Goal: Communication & Community: Answer question/provide support

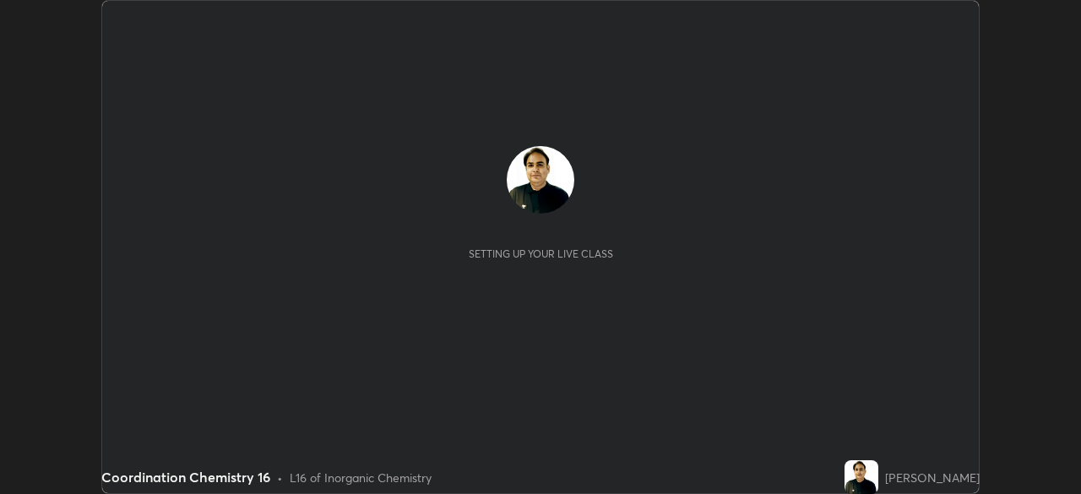
scroll to position [494, 1080]
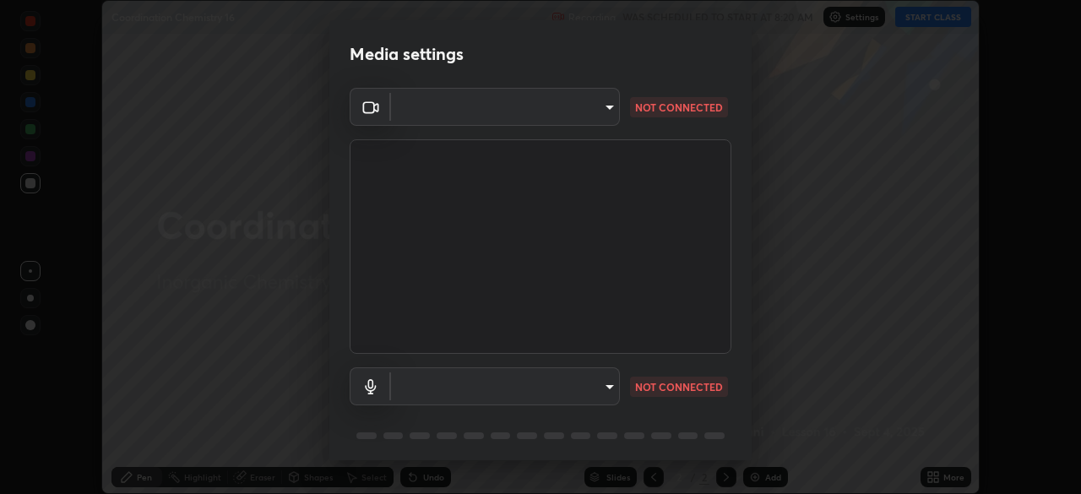
type input "68abbd0ba27f3b7b13d700706cc0a542acc53d6138fc99a51b3524be894f9c2a"
click at [616, 388] on body "Erase all Coordination Chemistry 16 Recording WAS SCHEDULED TO START AT 8:20 AM…" at bounding box center [540, 247] width 1081 height 494
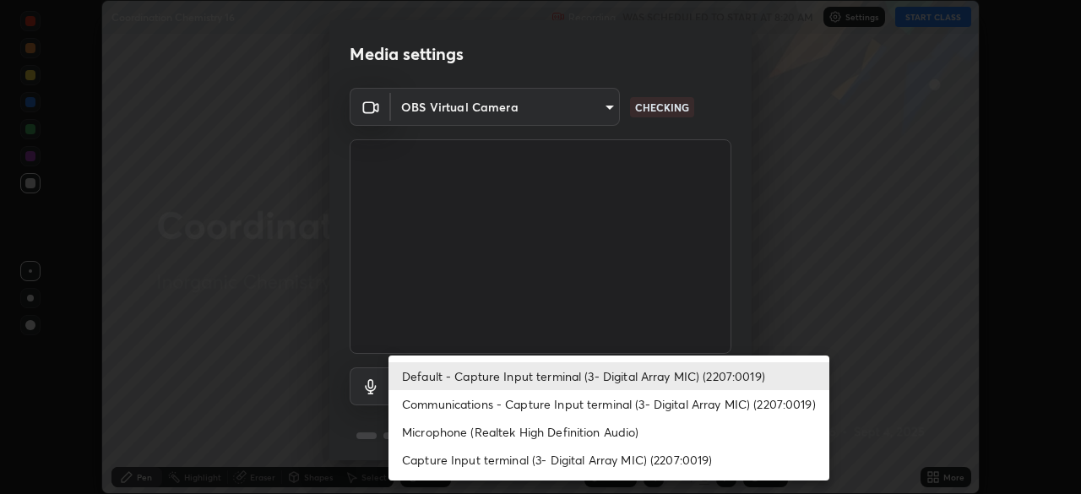
click at [642, 378] on li "Default - Capture Input terminal (3- Digital Array MIC) (2207:0019)" at bounding box center [609, 376] width 441 height 28
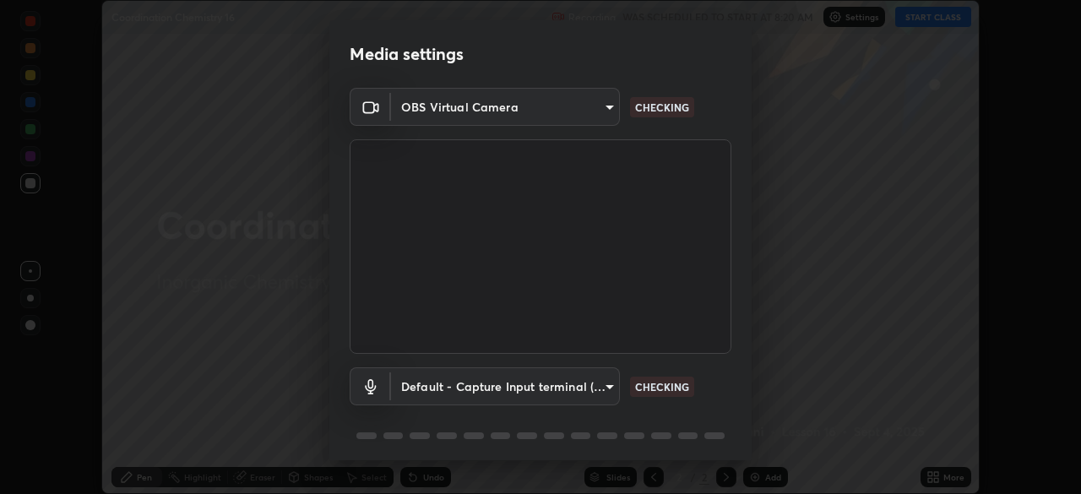
click at [598, 389] on body "Erase all Coordination Chemistry 16 Recording WAS SCHEDULED TO START AT 8:20 AM…" at bounding box center [540, 247] width 1081 height 494
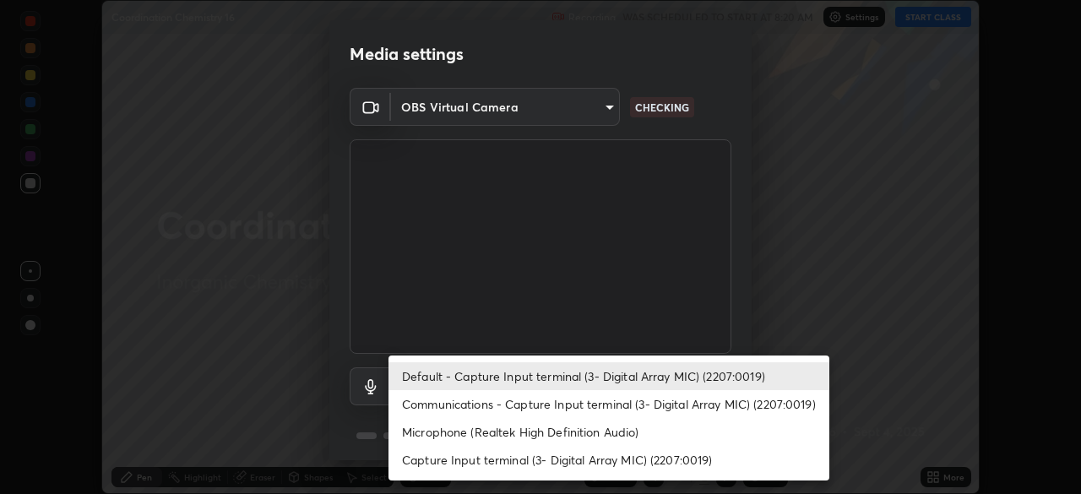
click at [617, 460] on li "Capture Input terminal (3- Digital Array MIC) (2207:0019)" at bounding box center [609, 460] width 441 height 28
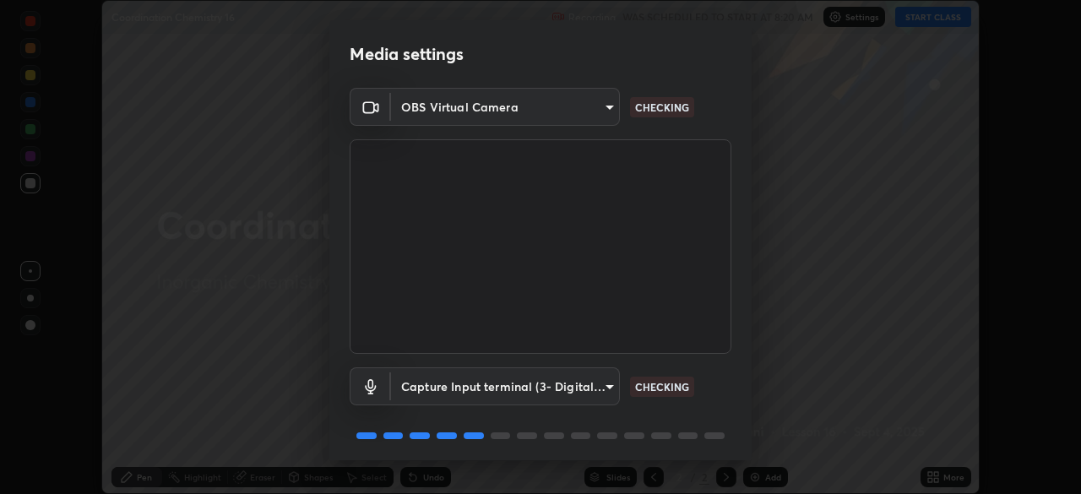
click at [611, 386] on body "Erase all Coordination Chemistry 16 Recording WAS SCHEDULED TO START AT 8:20 AM…" at bounding box center [540, 247] width 1081 height 494
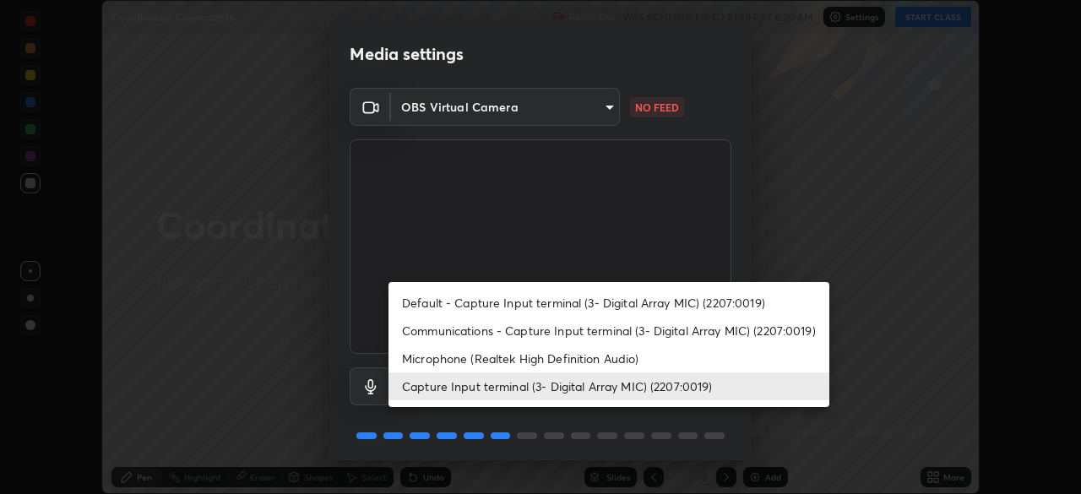
click at [628, 367] on li "Microphone (Realtek High Definition Audio)" at bounding box center [609, 359] width 441 height 28
type input "c17f179a27d05cb872b71612fb377ed1280ec24d62f50840e7cc5c1a7b87f1b0"
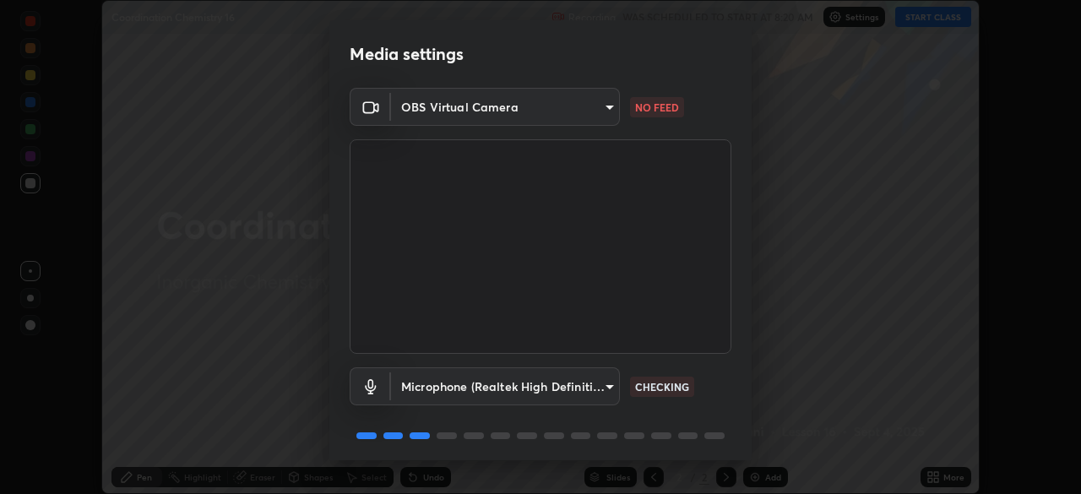
click at [608, 112] on body "Erase all Coordination Chemistry 16 Recording WAS SCHEDULED TO START AT 8:20 AM…" at bounding box center [540, 247] width 1081 height 494
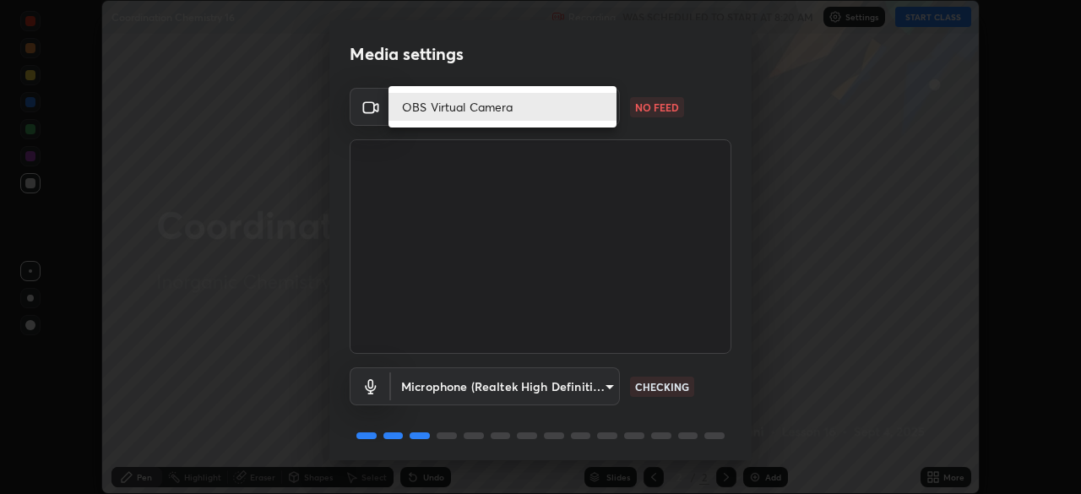
click at [595, 131] on div at bounding box center [540, 247] width 1081 height 494
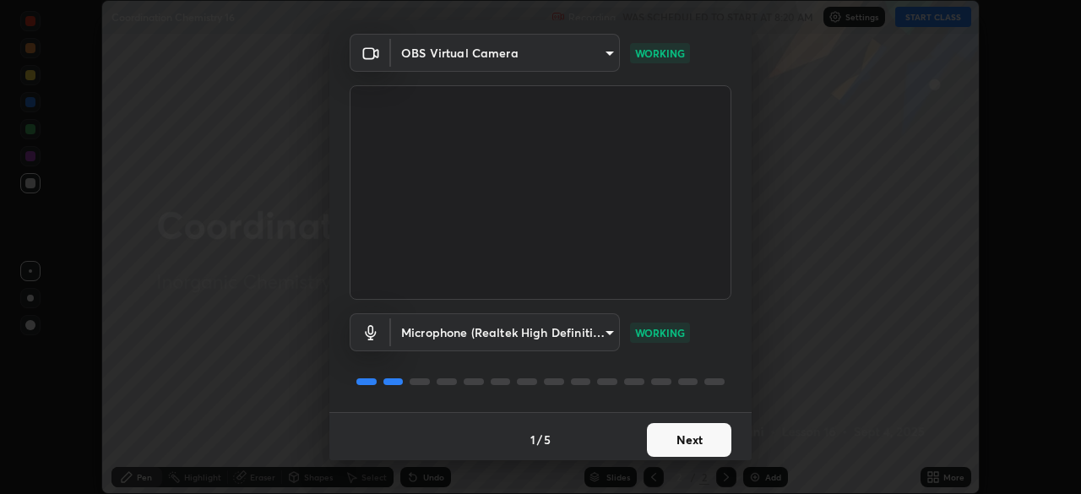
scroll to position [60, 0]
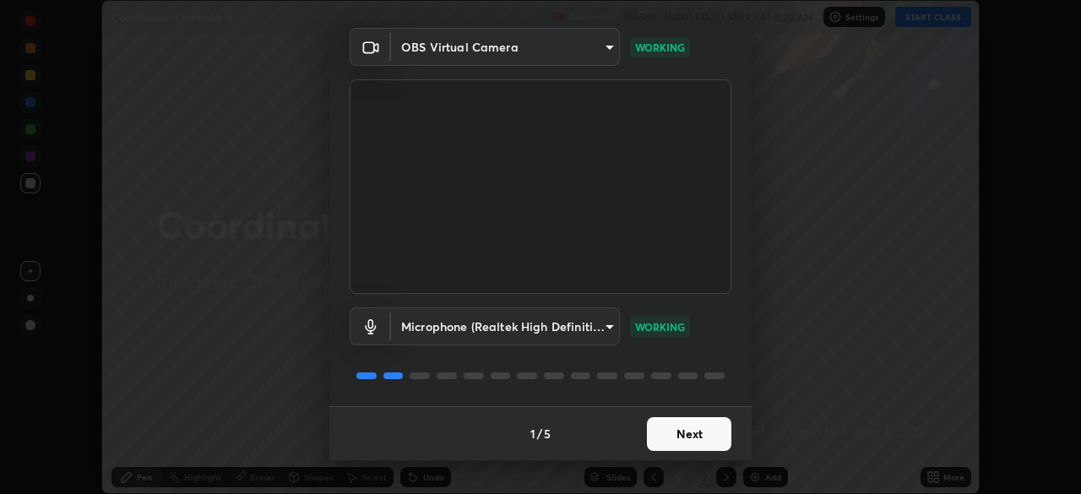
click at [684, 432] on button "Next" at bounding box center [689, 434] width 84 height 34
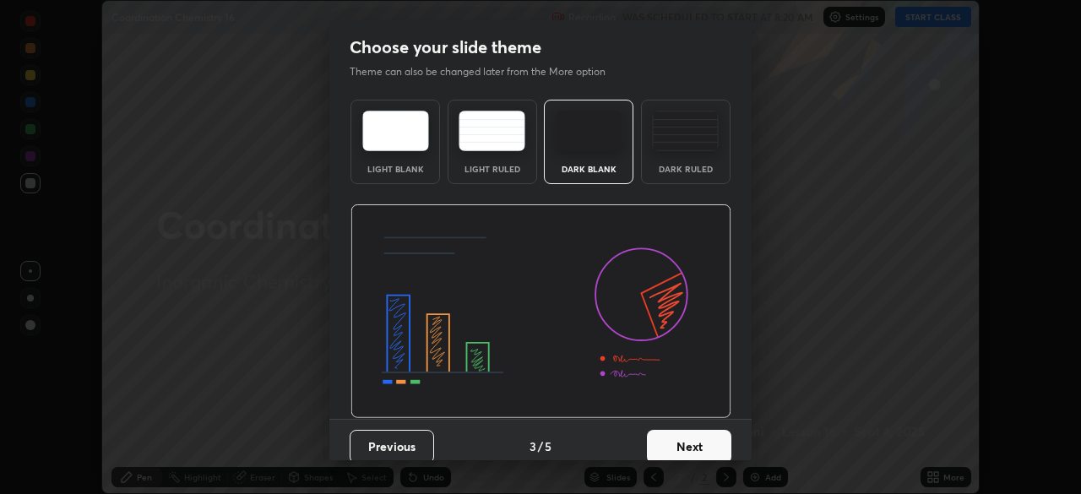
click at [688, 441] on button "Next" at bounding box center [689, 447] width 84 height 34
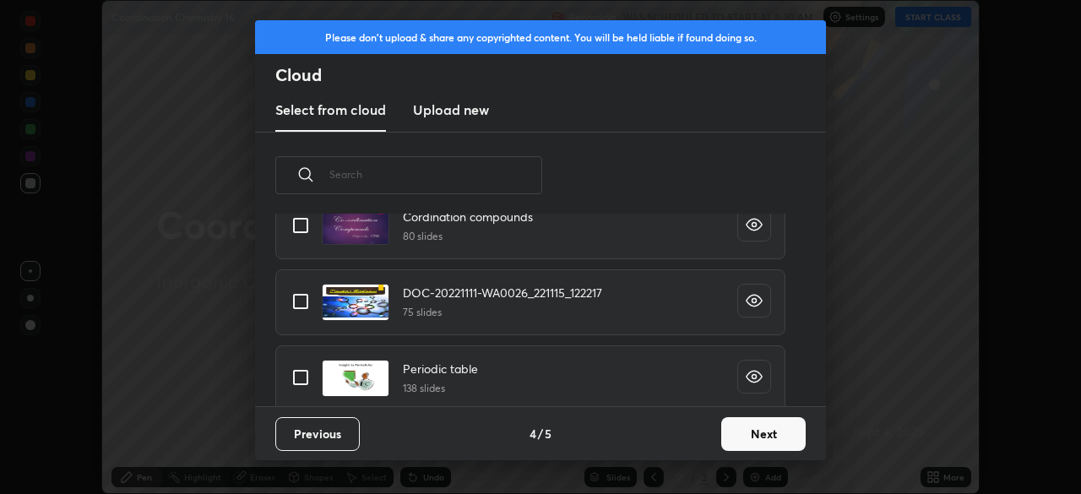
scroll to position [293, 0]
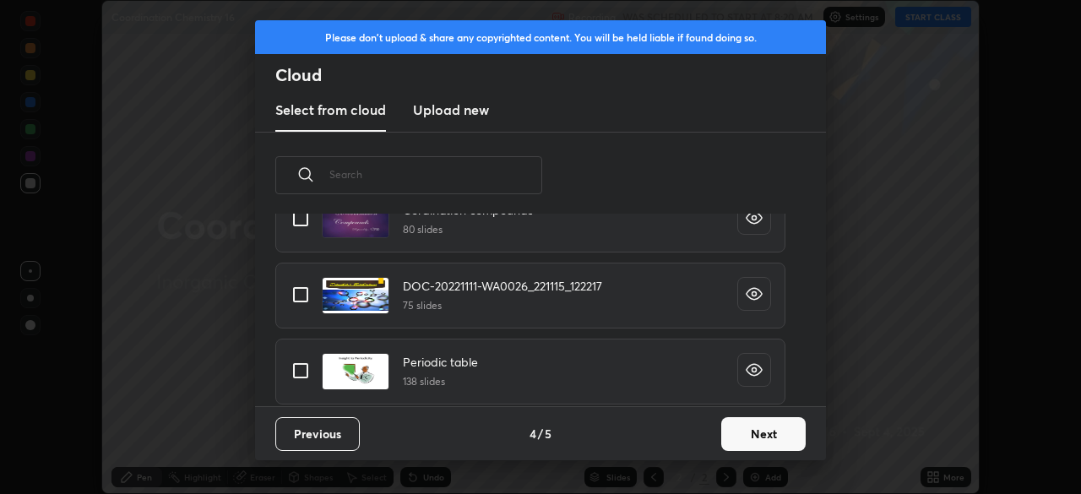
click at [747, 432] on button "Next" at bounding box center [763, 434] width 84 height 34
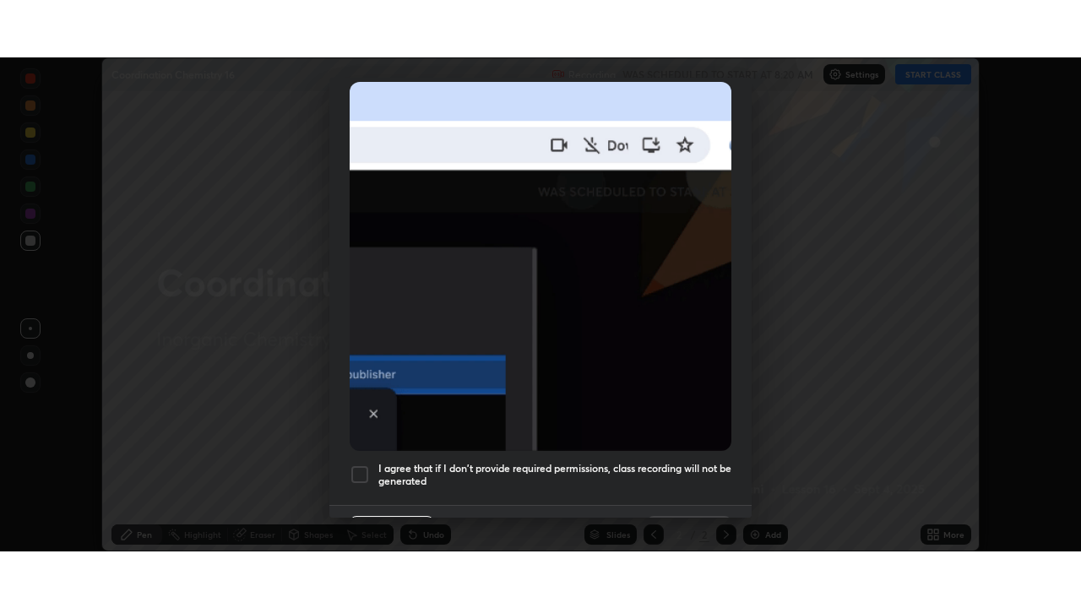
scroll to position [405, 0]
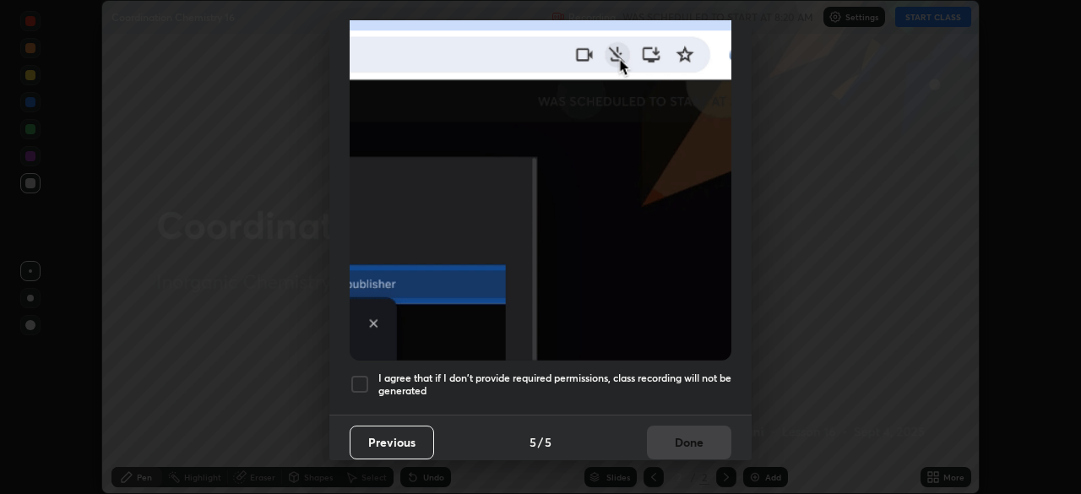
click at [359, 379] on div at bounding box center [360, 384] width 20 height 20
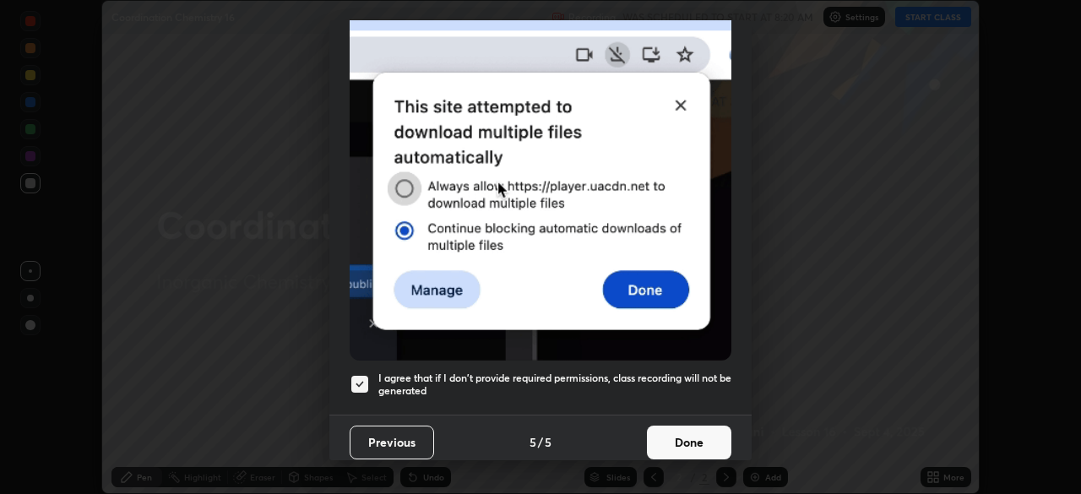
click at [669, 435] on button "Done" at bounding box center [689, 443] width 84 height 34
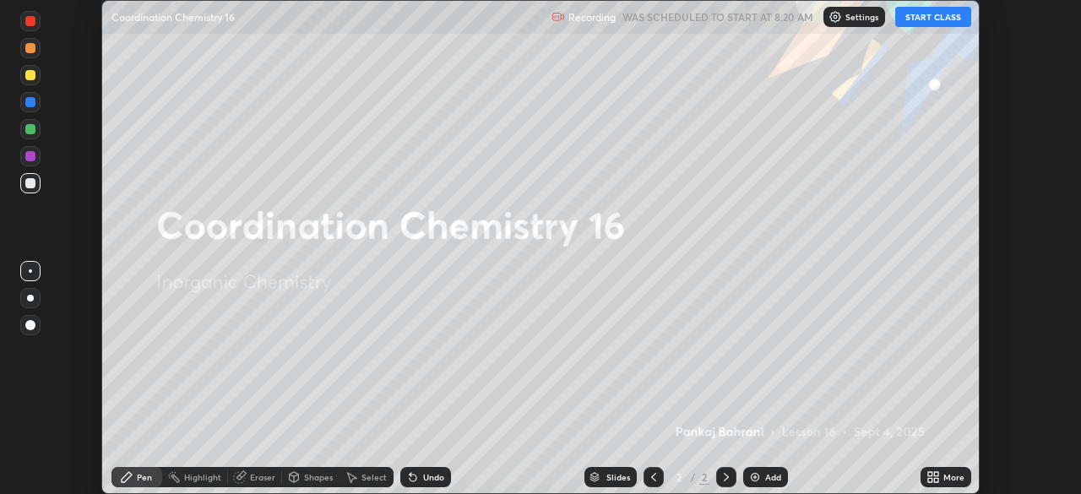
click at [937, 474] on icon at bounding box center [936, 474] width 4 height 4
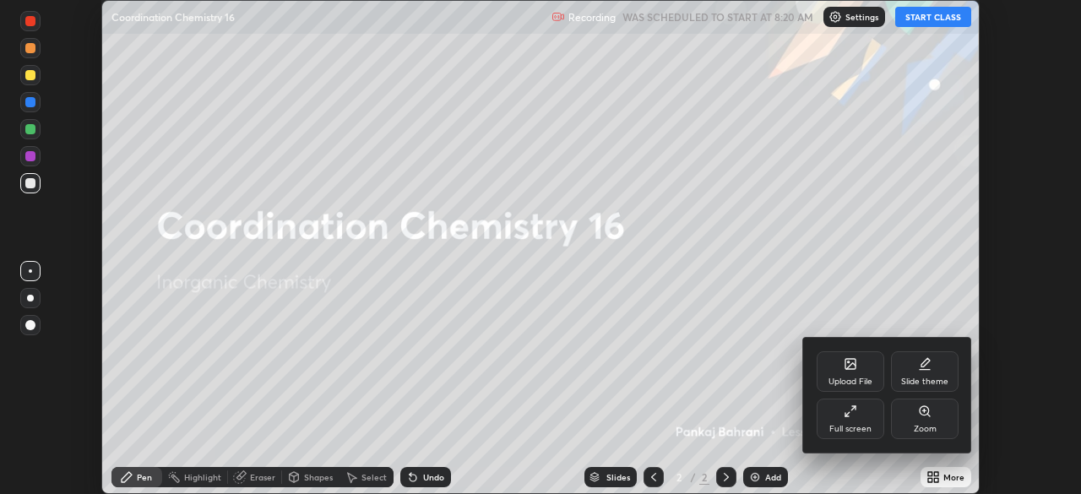
click at [851, 419] on div "Full screen" at bounding box center [851, 419] width 68 height 41
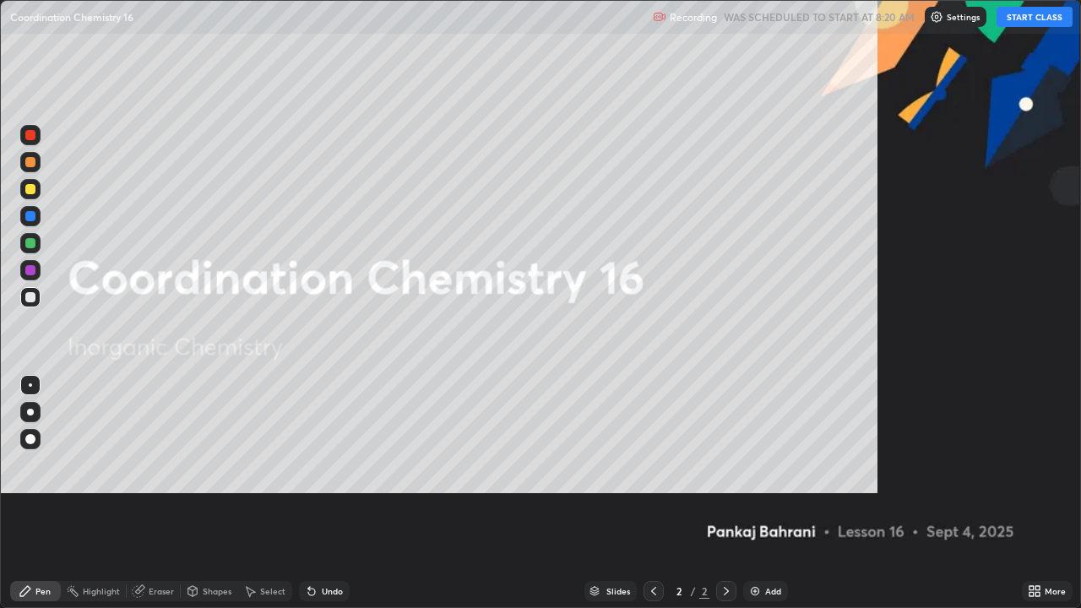
scroll to position [608, 1081]
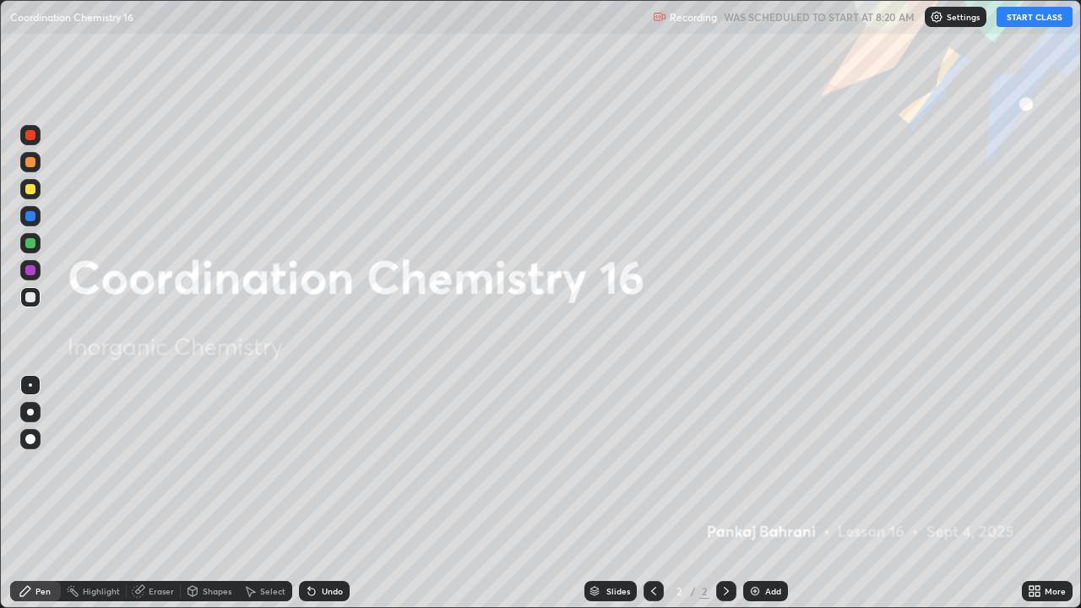
click at [1023, 19] on button "START CLASS" at bounding box center [1035, 17] width 76 height 20
click at [1041, 493] on div "More" at bounding box center [1047, 591] width 51 height 20
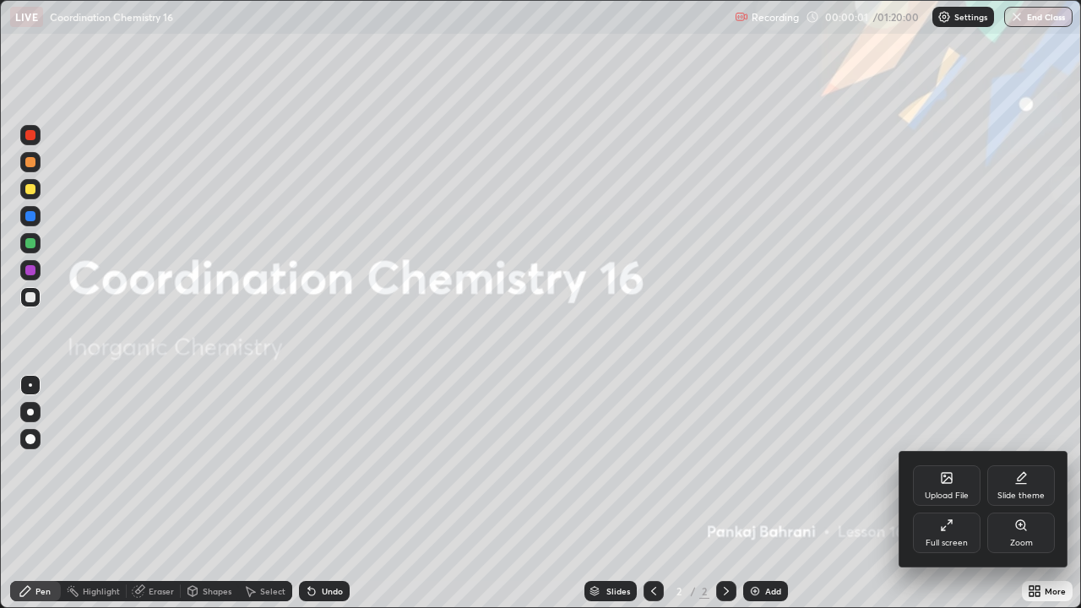
click at [1018, 481] on icon at bounding box center [1022, 476] width 8 height 8
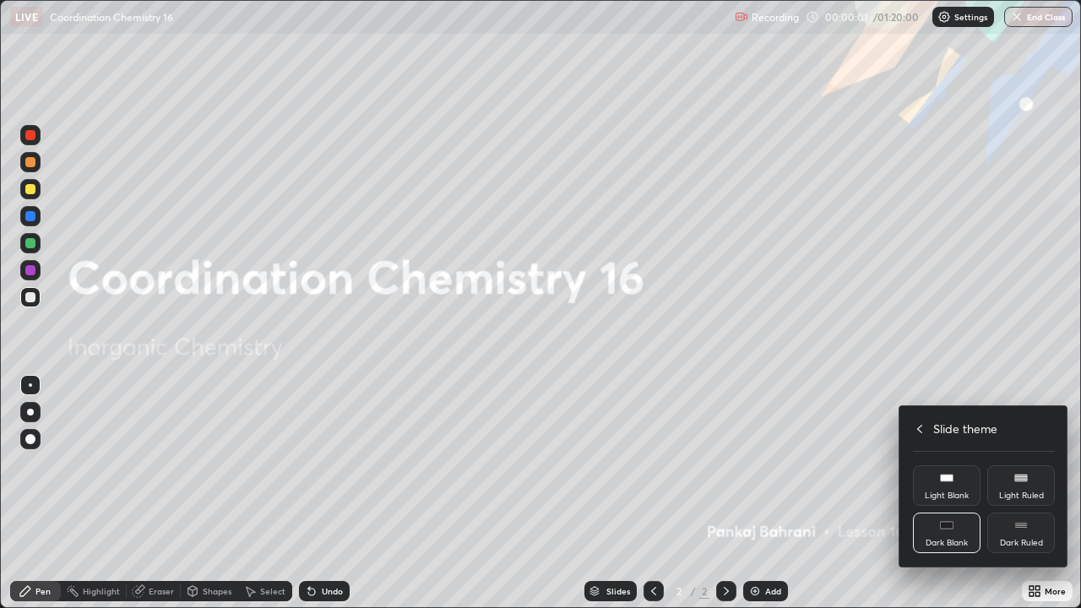
click at [1018, 493] on div "Dark Ruled" at bounding box center [1021, 533] width 68 height 41
click at [917, 424] on icon at bounding box center [920, 429] width 14 height 14
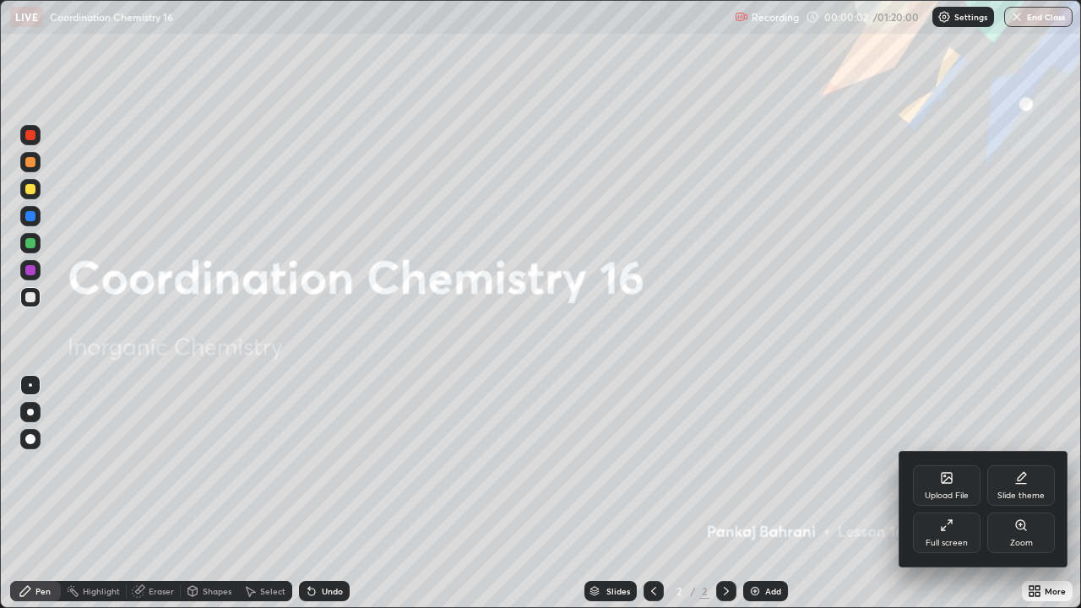
click at [914, 361] on div at bounding box center [540, 304] width 1081 height 608
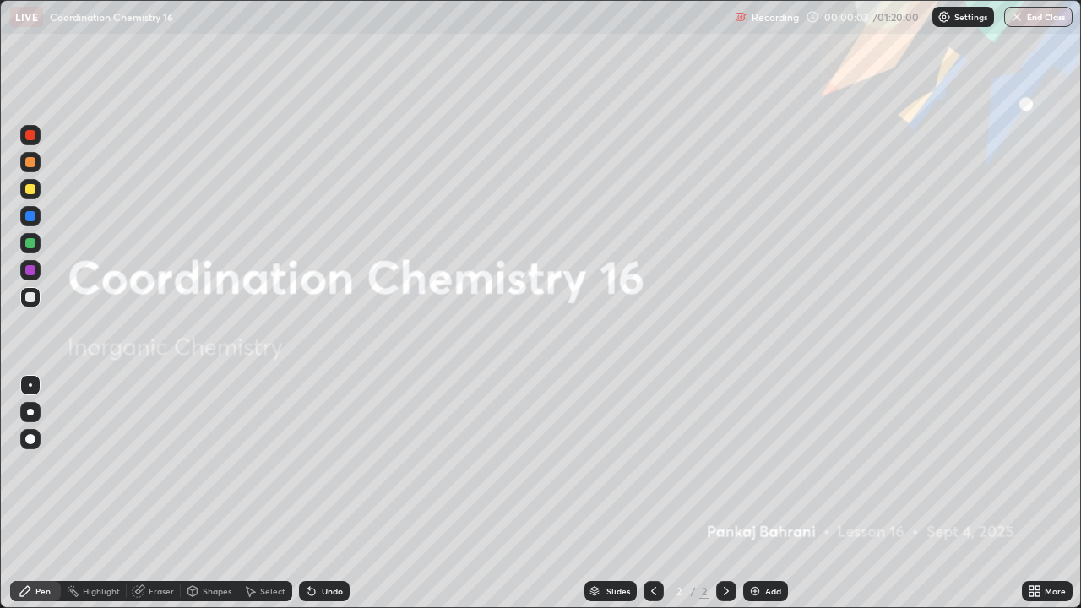
click at [773, 493] on div "Add" at bounding box center [773, 591] width 16 height 8
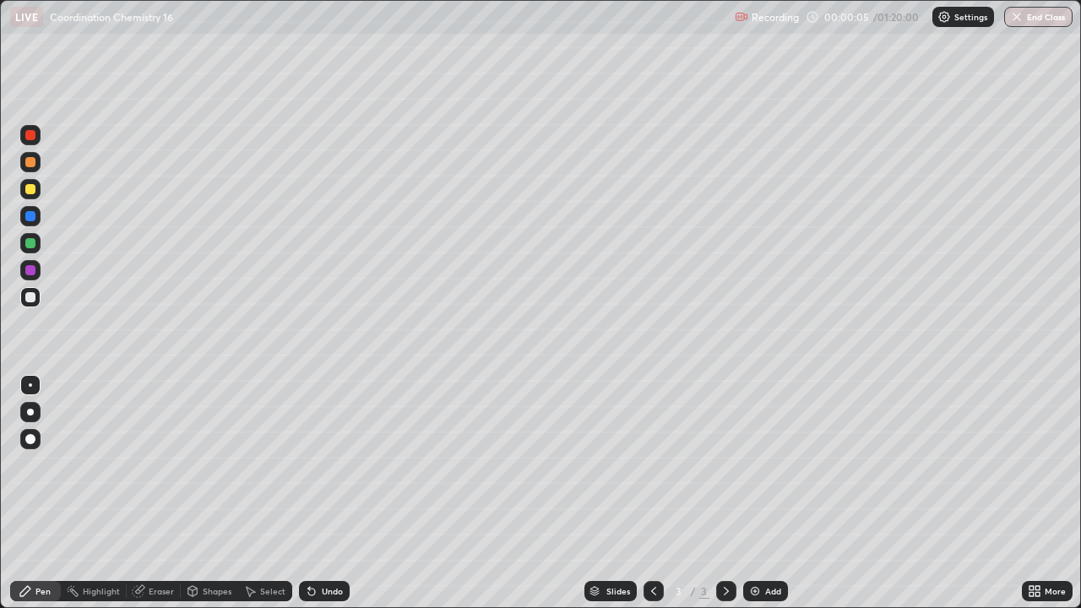
click at [1029, 493] on icon at bounding box center [1035, 591] width 14 height 14
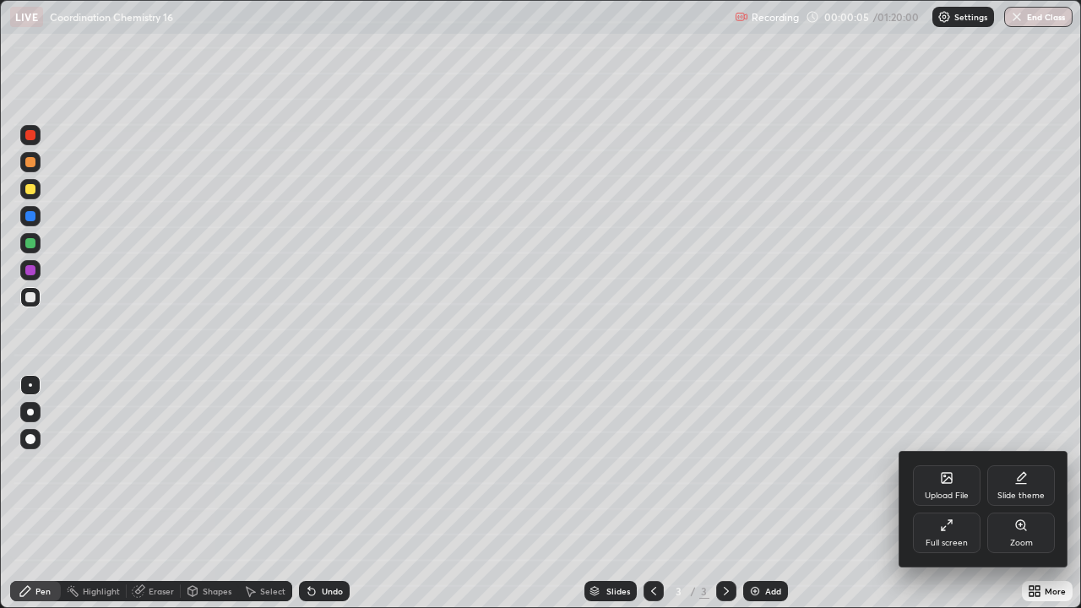
click at [940, 472] on icon at bounding box center [947, 478] width 14 height 14
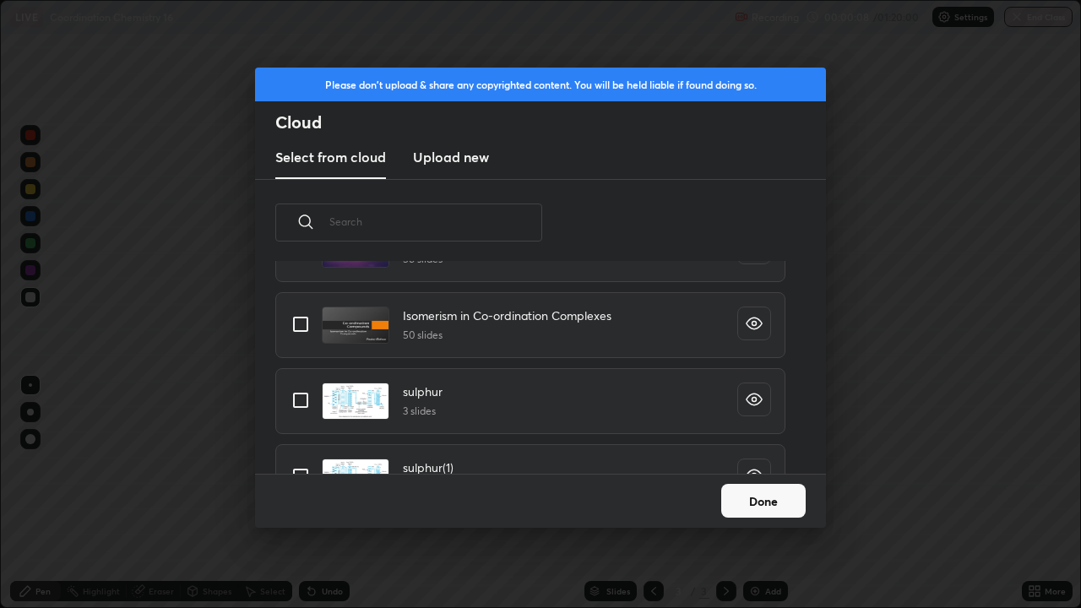
scroll to position [702, 0]
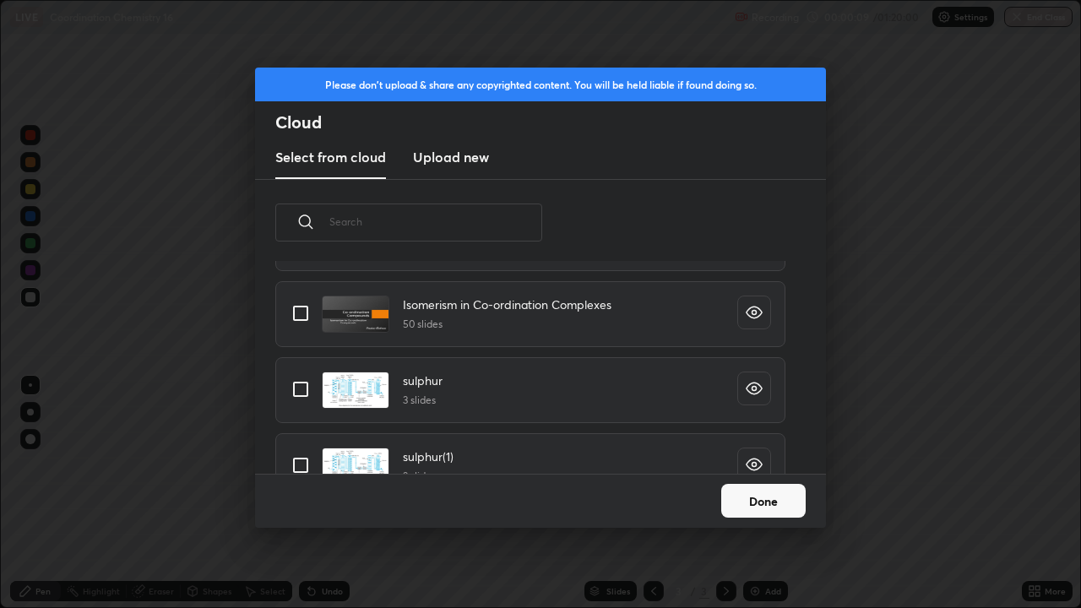
click at [307, 313] on input "grid" at bounding box center [300, 313] width 35 height 35
checkbox input "true"
click at [775, 486] on button "Done" at bounding box center [763, 501] width 84 height 34
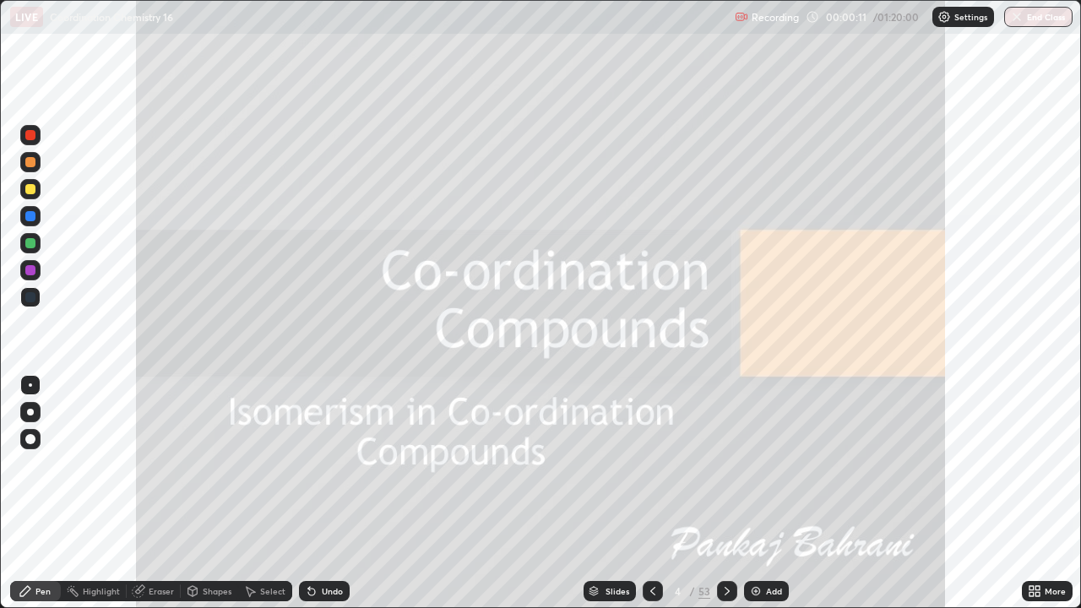
click at [619, 493] on div "Slides" at bounding box center [618, 591] width 24 height 8
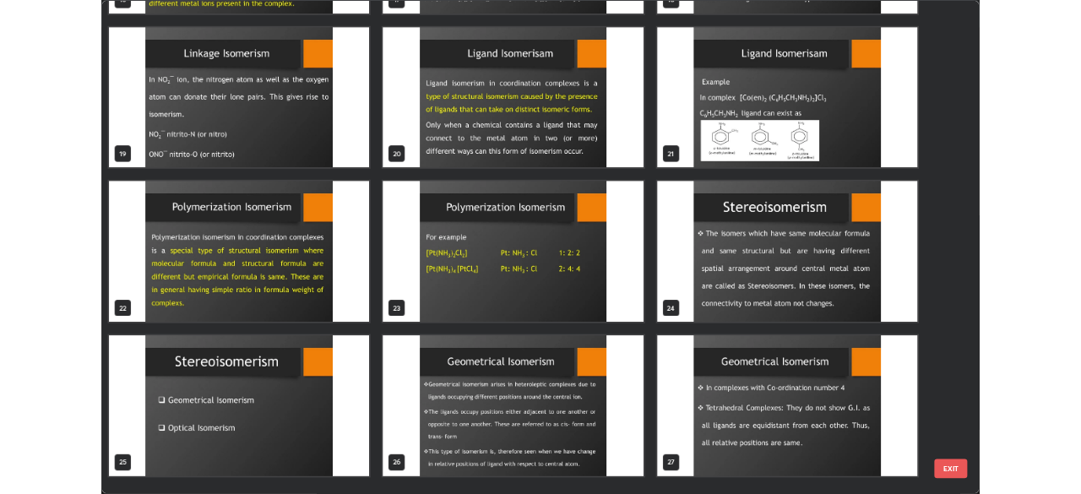
scroll to position [1092, 0]
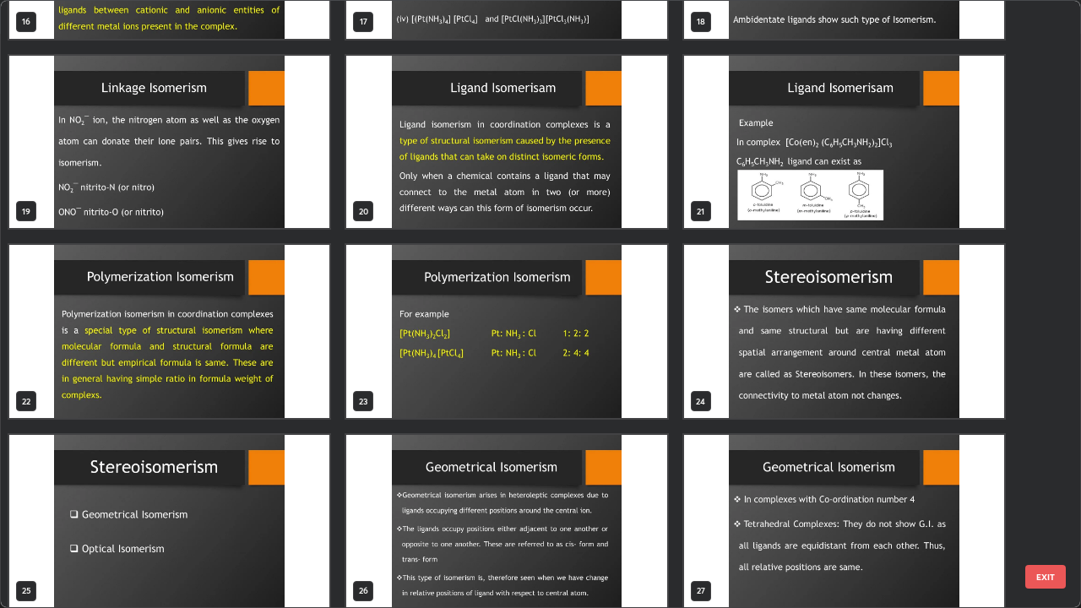
click at [311, 377] on img "grid" at bounding box center [169, 331] width 320 height 173
click at [307, 377] on img "grid" at bounding box center [169, 331] width 320 height 173
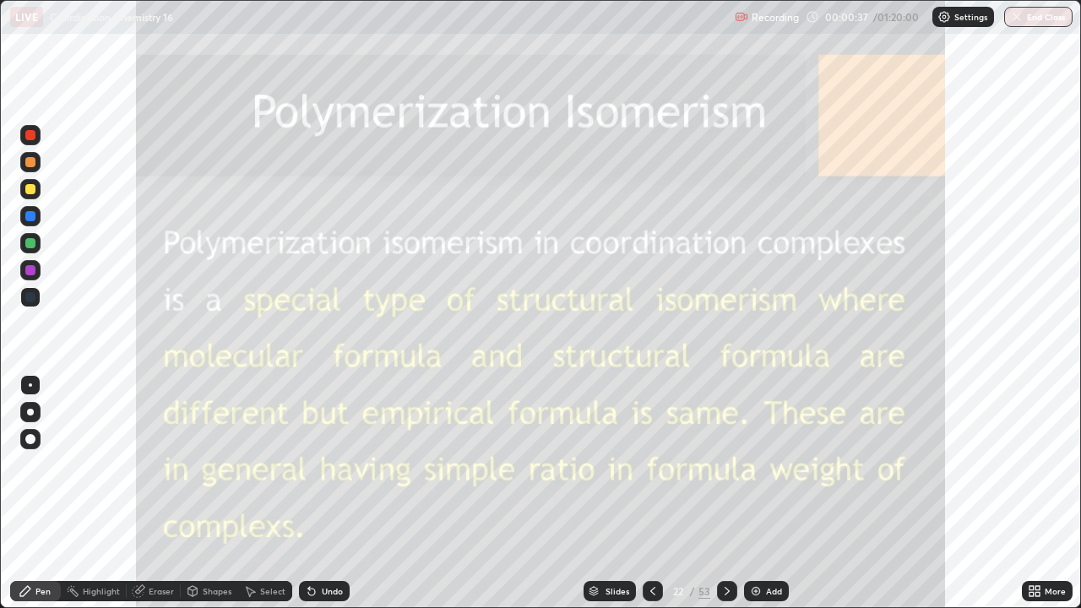
click at [36, 136] on div at bounding box center [30, 135] width 20 height 20
click at [725, 493] on icon at bounding box center [727, 591] width 5 height 8
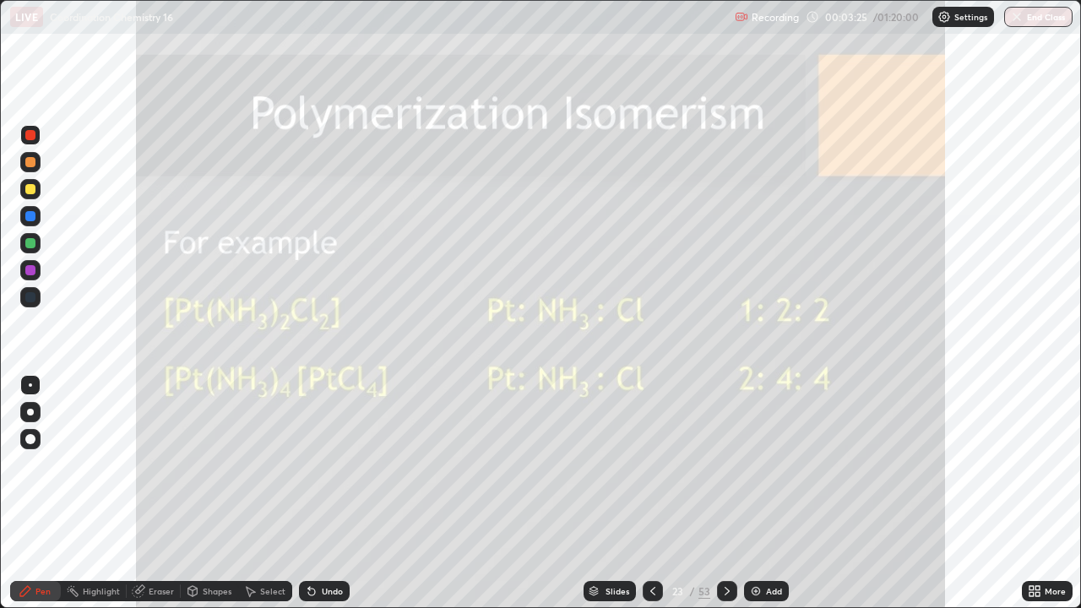
click at [654, 493] on icon at bounding box center [653, 591] width 14 height 14
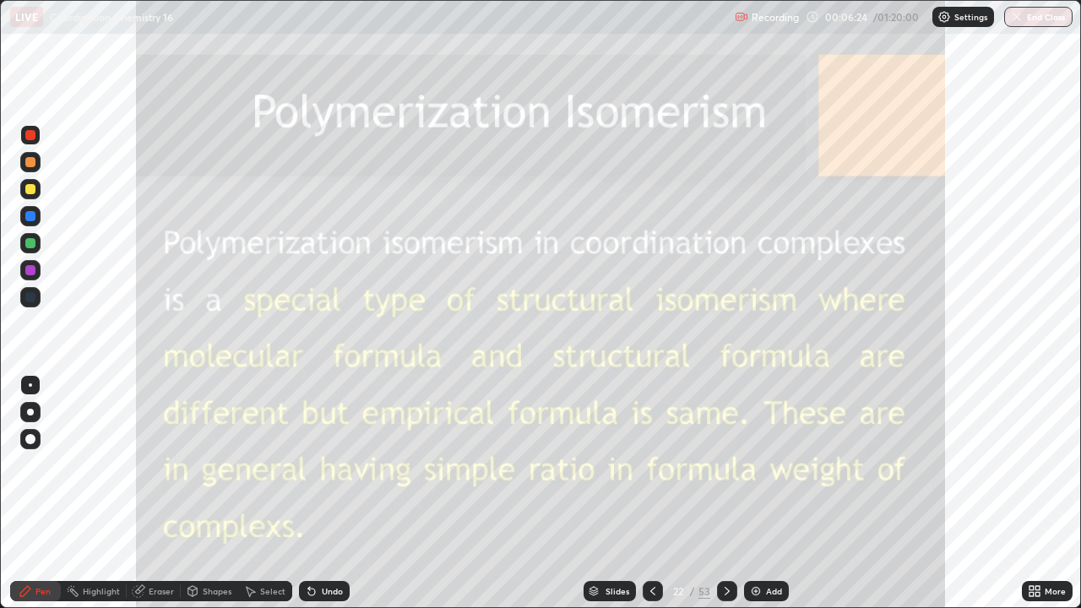
click at [725, 493] on icon at bounding box center [727, 591] width 14 height 14
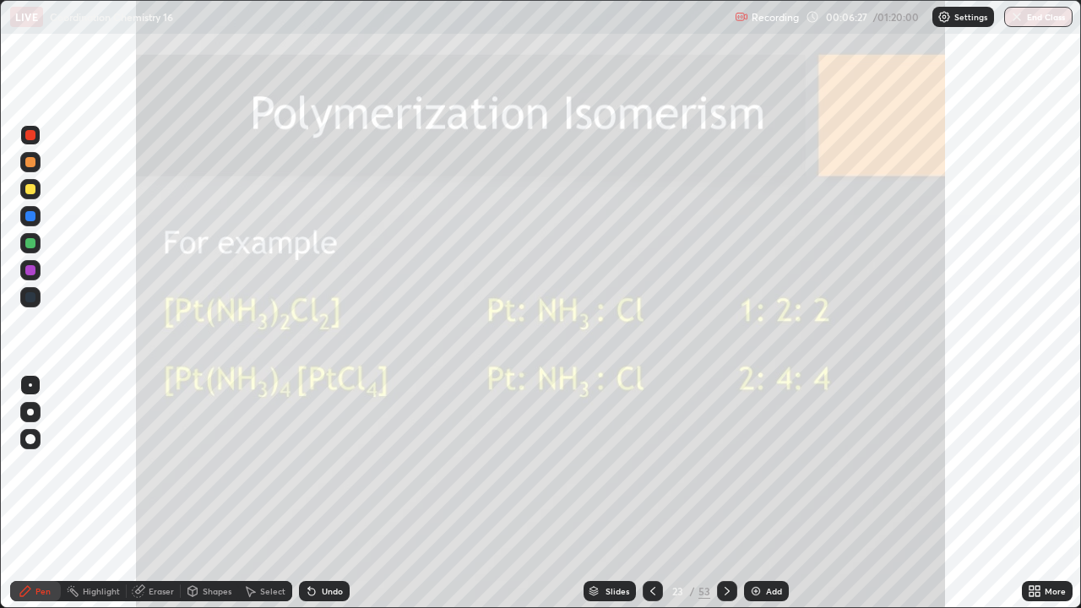
click at [39, 191] on div at bounding box center [30, 189] width 20 height 20
click at [725, 493] on icon at bounding box center [727, 591] width 14 height 14
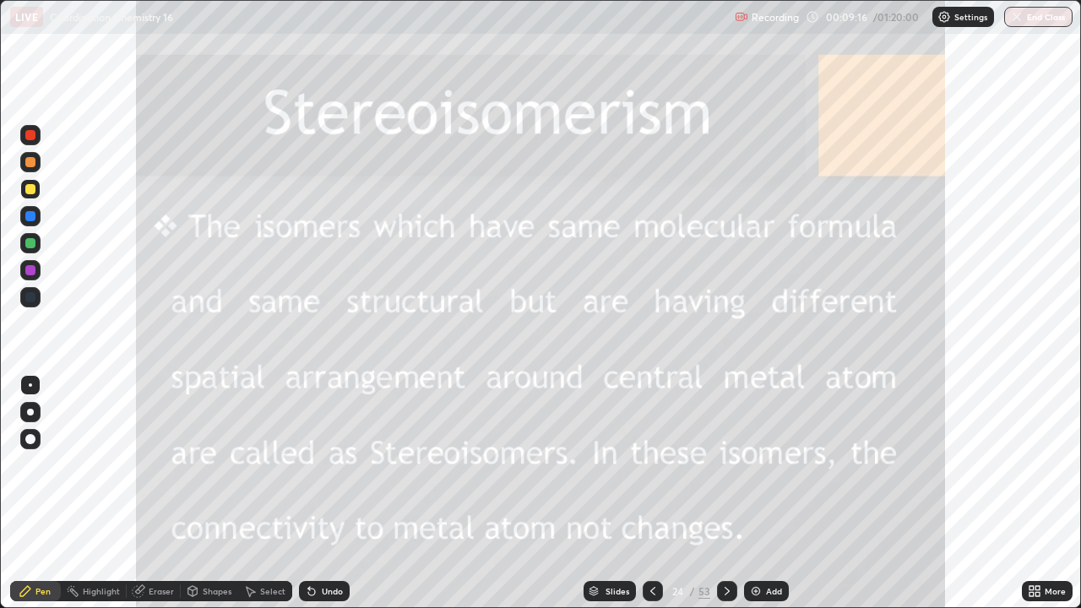
click at [725, 493] on icon at bounding box center [727, 591] width 14 height 14
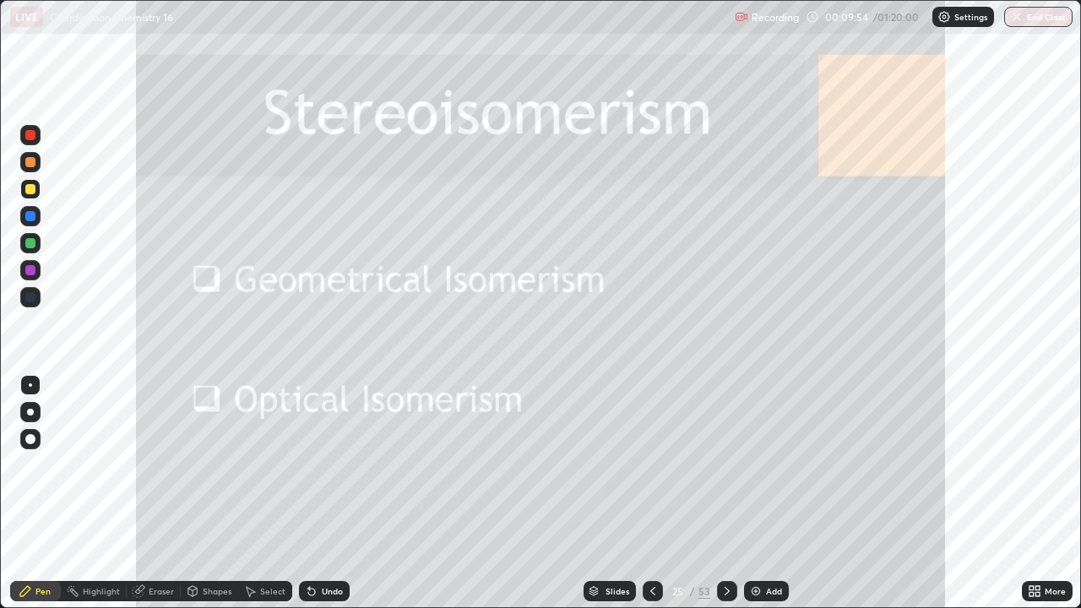
click at [726, 493] on icon at bounding box center [727, 591] width 5 height 8
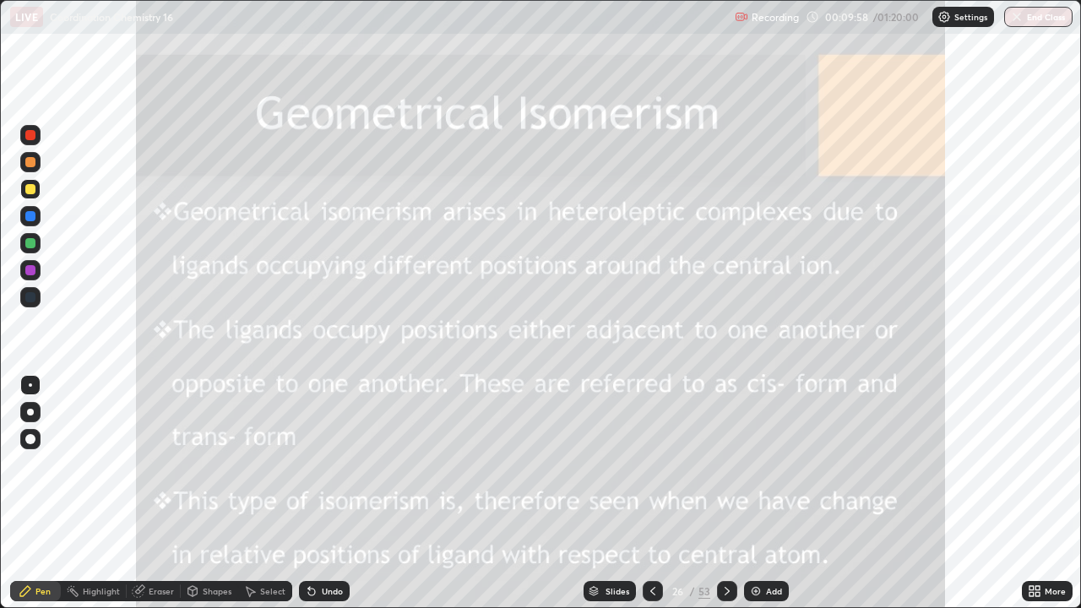
click at [31, 136] on div at bounding box center [30, 135] width 10 height 10
click at [725, 493] on icon at bounding box center [727, 591] width 14 height 14
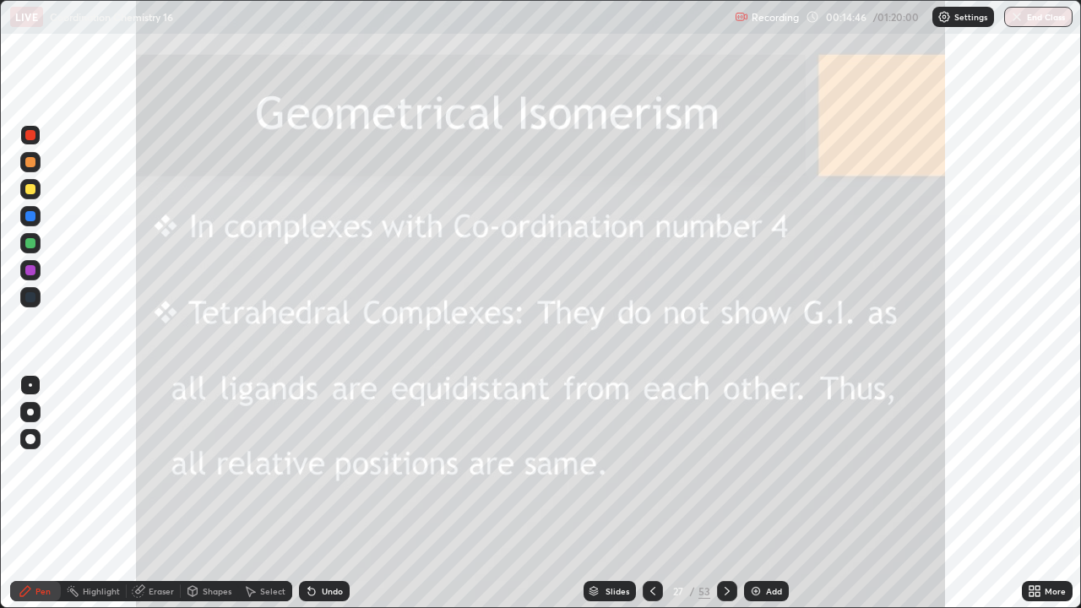
click at [726, 493] on icon at bounding box center [727, 591] width 14 height 14
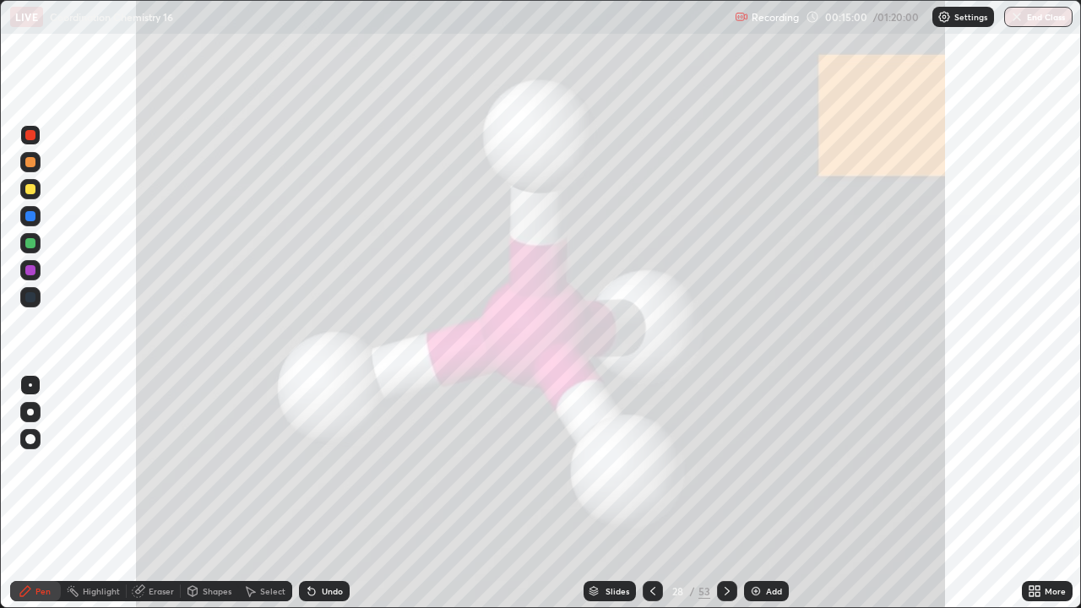
click at [40, 191] on div at bounding box center [30, 189] width 20 height 20
click at [38, 138] on div at bounding box center [30, 135] width 20 height 20
click at [23, 388] on div at bounding box center [30, 385] width 20 height 20
click at [31, 434] on div at bounding box center [30, 439] width 10 height 10
click at [30, 440] on div at bounding box center [30, 439] width 10 height 10
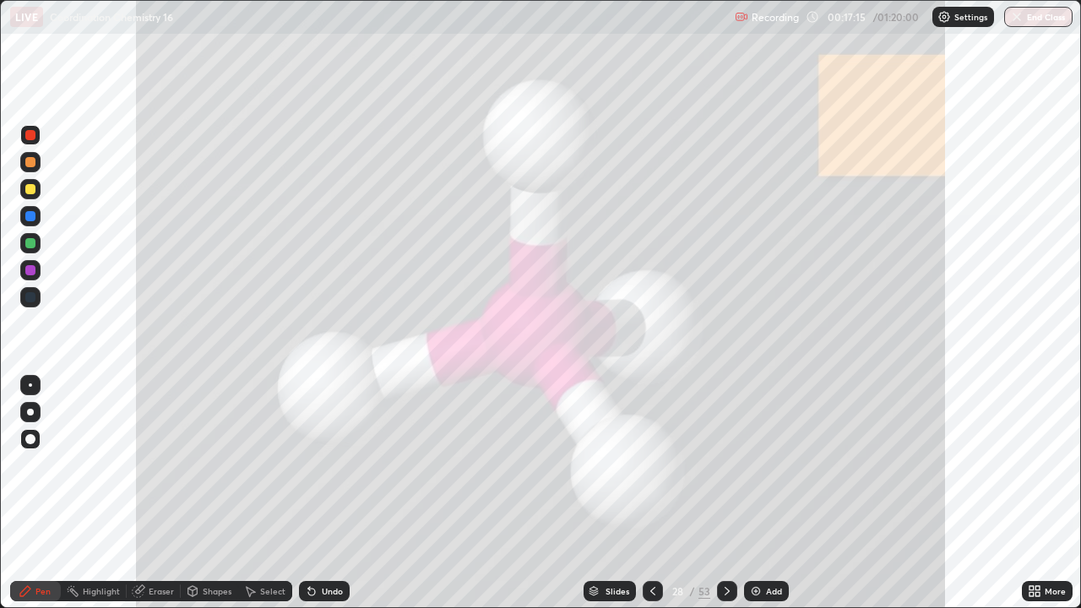
click at [36, 191] on div at bounding box center [30, 189] width 20 height 20
click at [643, 493] on div at bounding box center [653, 591] width 20 height 20
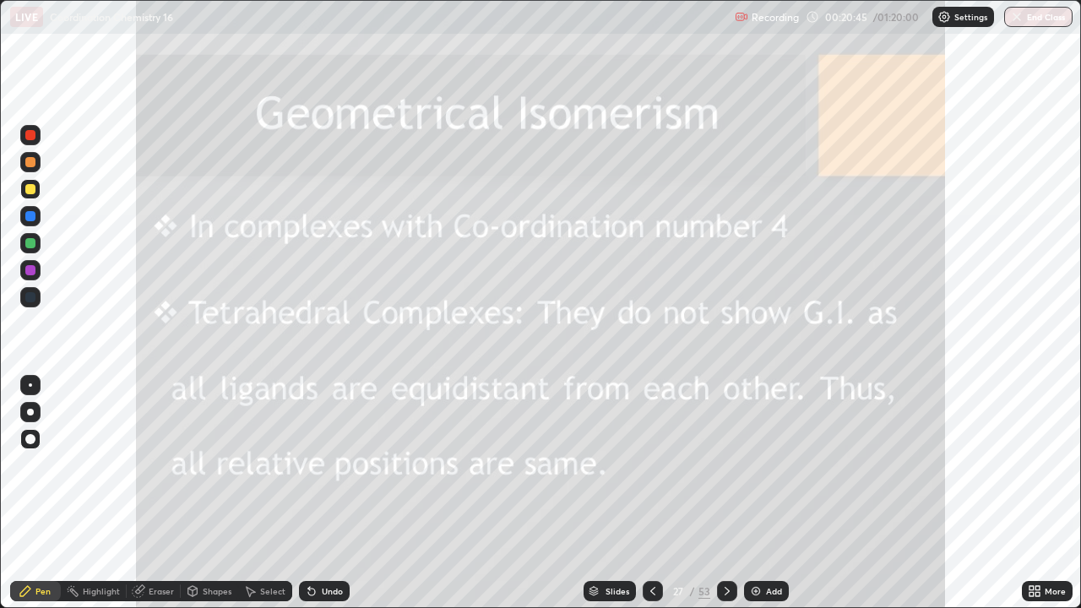
click at [647, 493] on div at bounding box center [653, 591] width 20 height 20
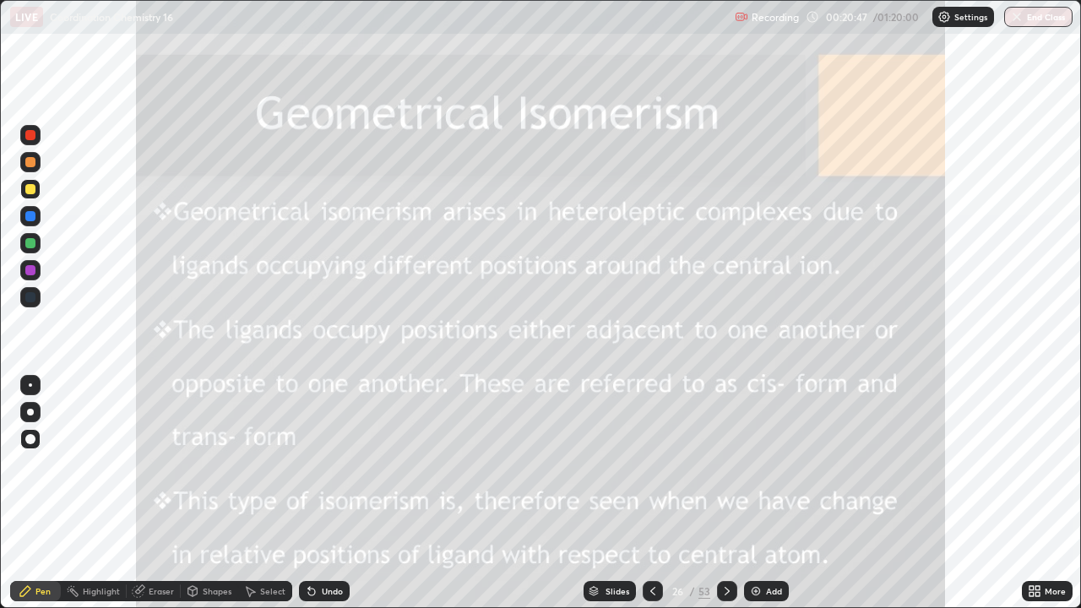
click at [724, 493] on icon at bounding box center [727, 591] width 14 height 14
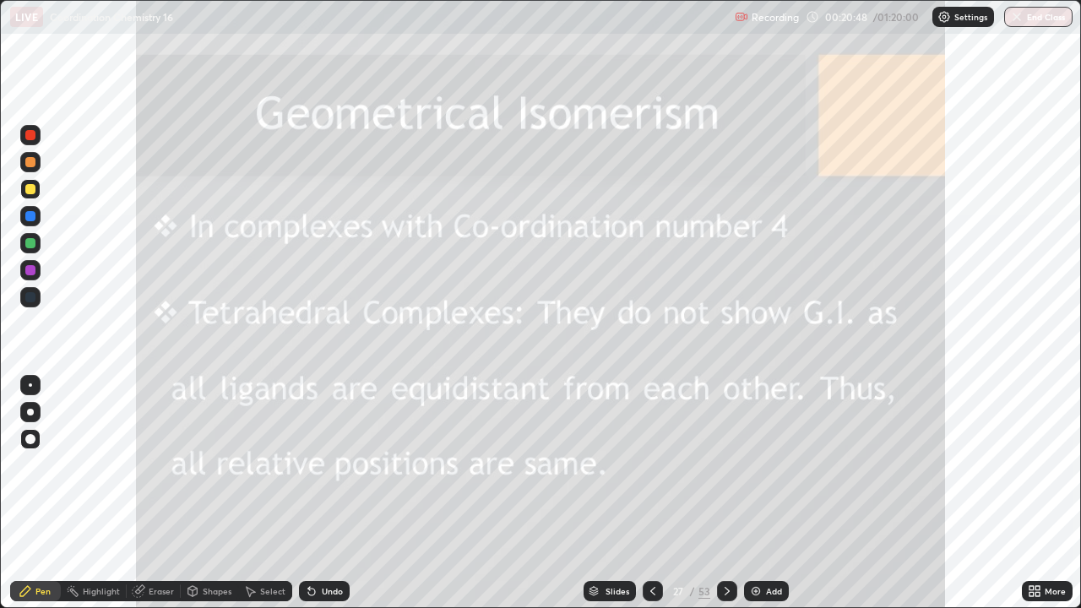
click at [725, 493] on icon at bounding box center [727, 591] width 5 height 8
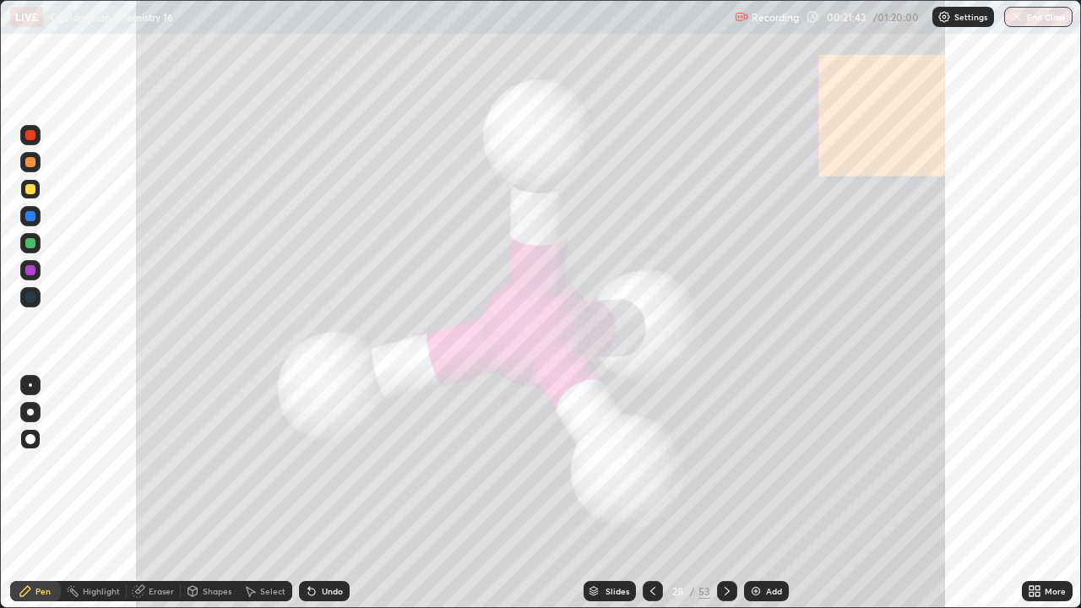
click at [651, 493] on icon at bounding box center [653, 591] width 14 height 14
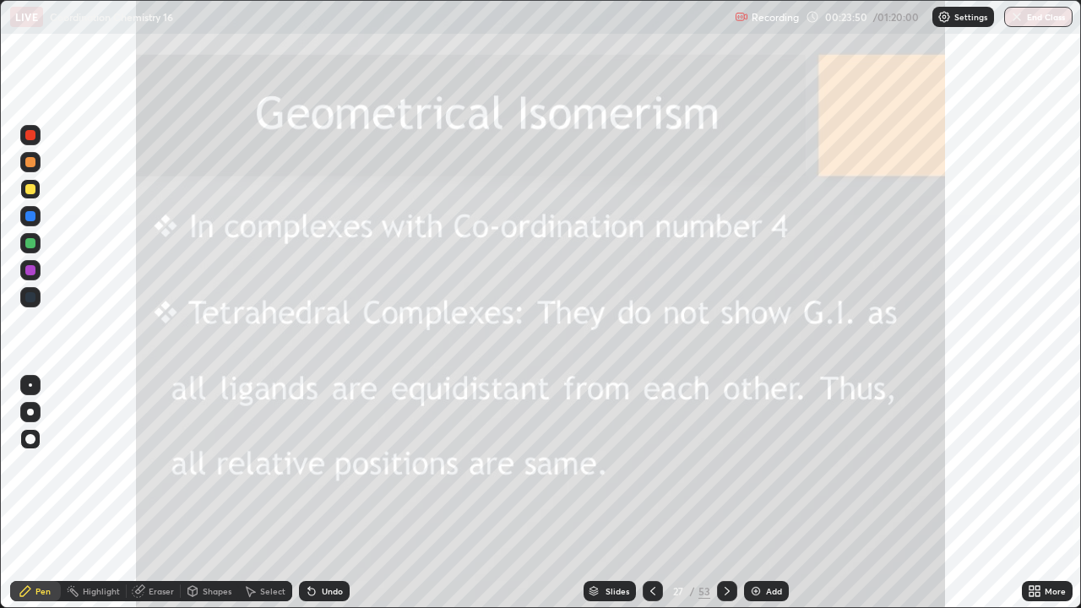
click at [725, 493] on icon at bounding box center [727, 591] width 14 height 14
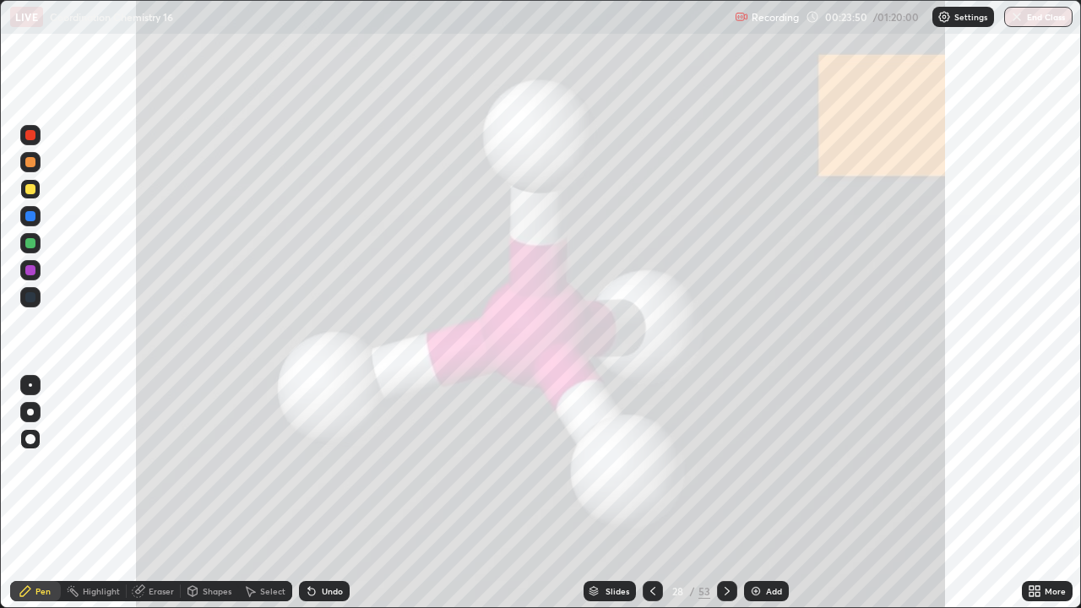
click at [725, 493] on div at bounding box center [727, 591] width 20 height 20
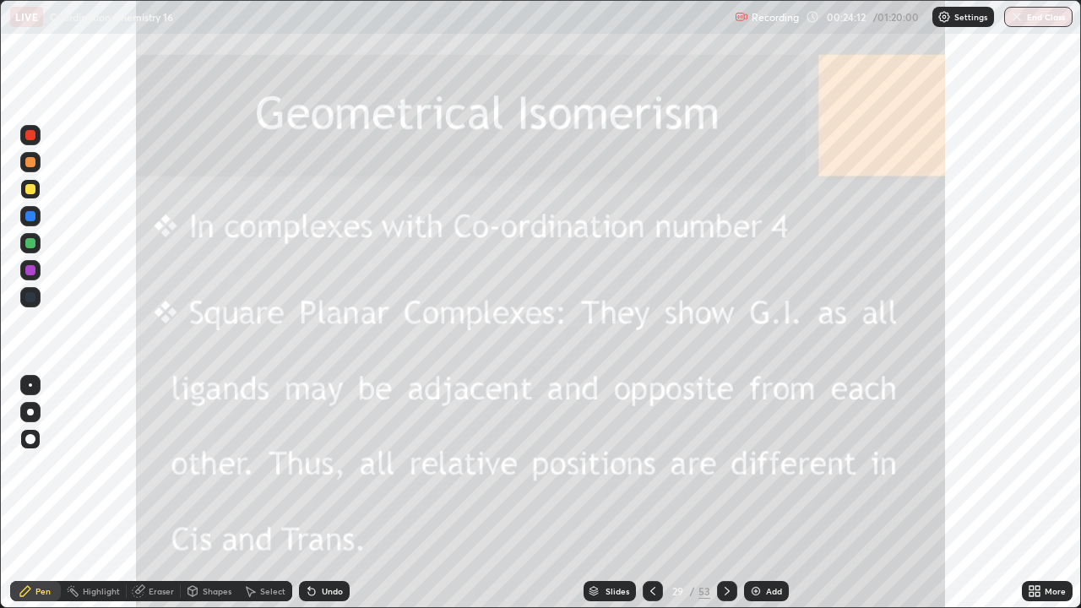
click at [725, 493] on icon at bounding box center [727, 591] width 14 height 14
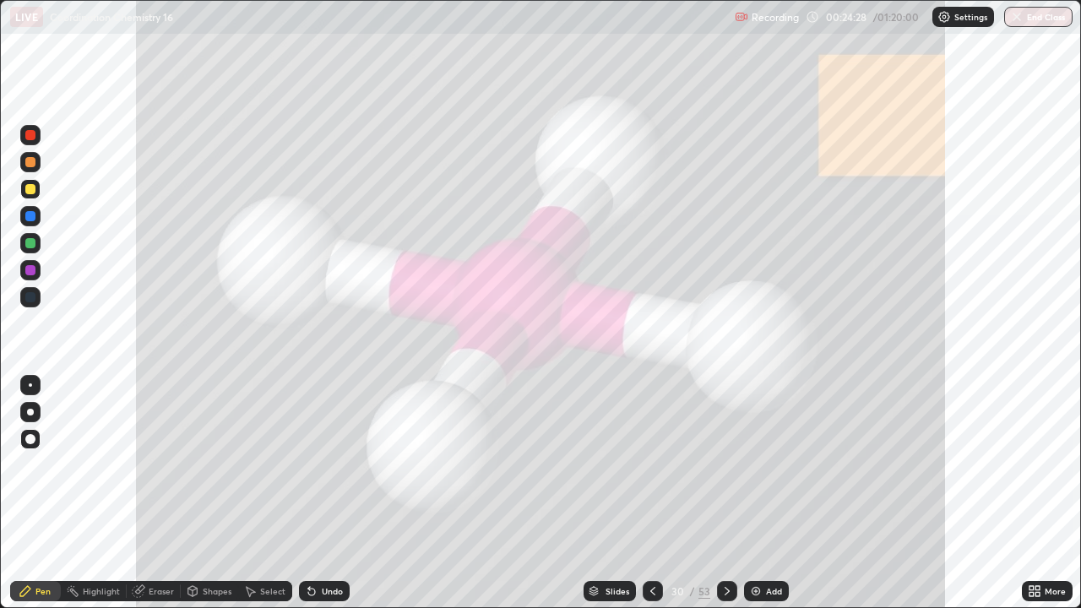
click at [37, 135] on div at bounding box center [30, 135] width 20 height 20
click at [37, 192] on div at bounding box center [30, 189] width 20 height 20
click at [27, 135] on div at bounding box center [30, 135] width 10 height 10
click at [651, 493] on icon at bounding box center [653, 591] width 14 height 14
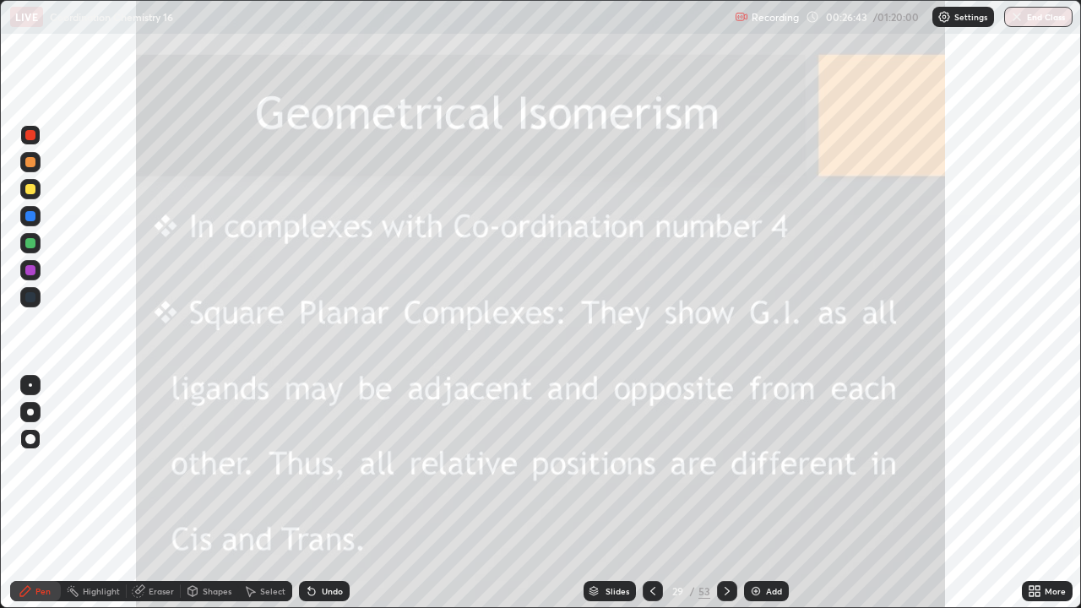
click at [659, 493] on div at bounding box center [653, 591] width 20 height 20
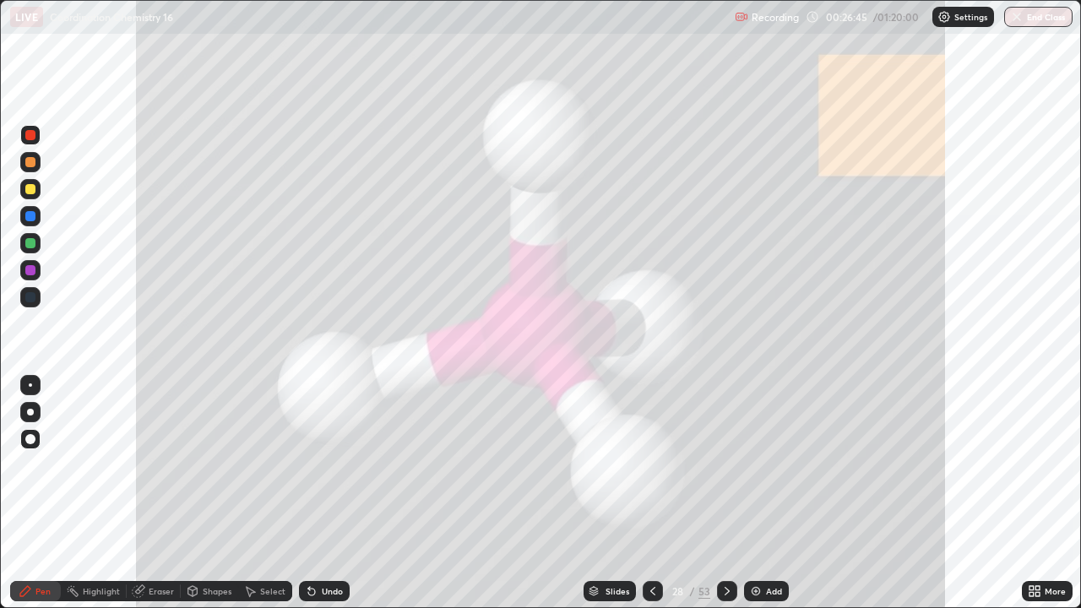
click at [723, 493] on icon at bounding box center [727, 591] width 14 height 14
click at [725, 493] on icon at bounding box center [727, 591] width 14 height 14
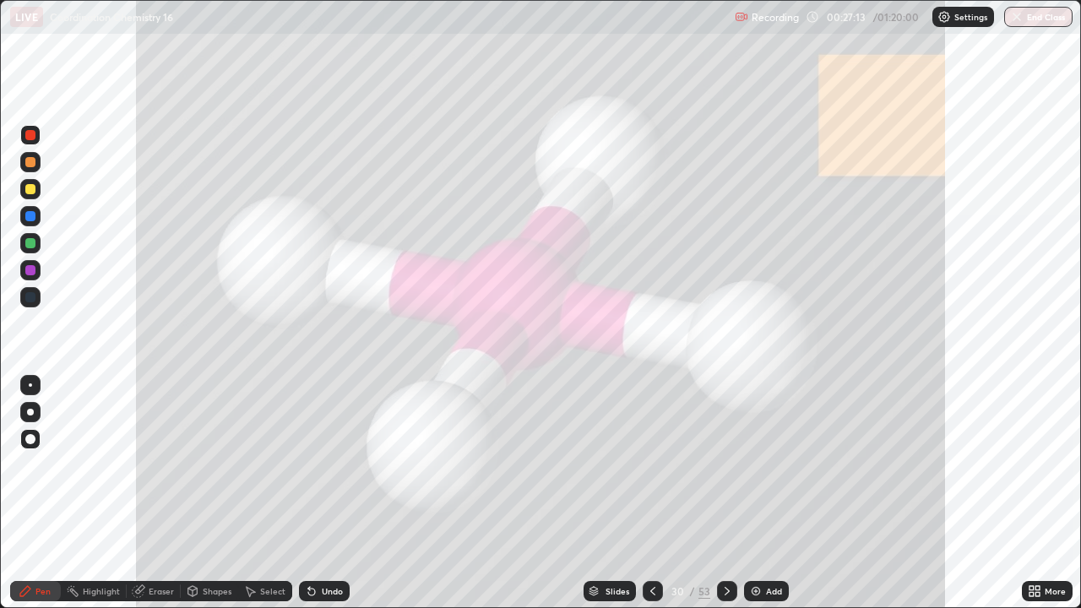
click at [732, 493] on div at bounding box center [727, 591] width 20 height 20
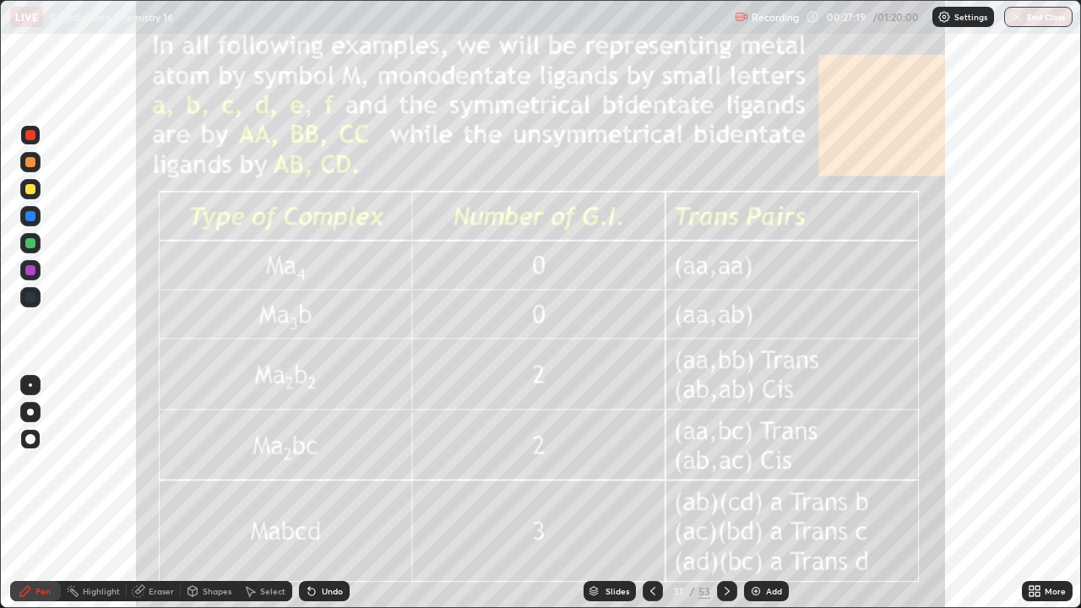
click at [655, 493] on icon at bounding box center [653, 591] width 14 height 14
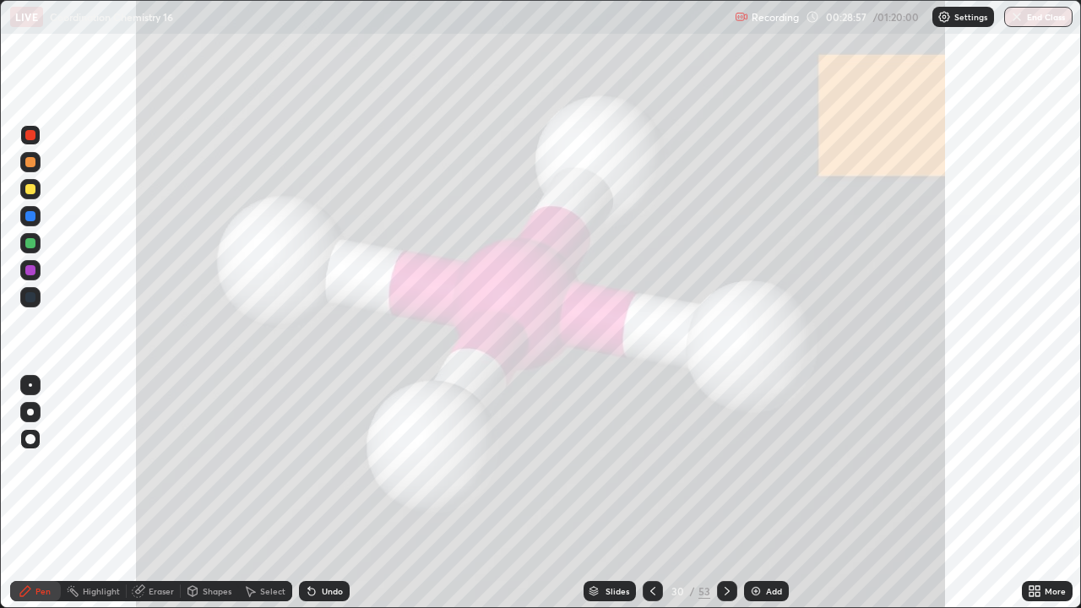
click at [651, 493] on icon at bounding box center [653, 591] width 14 height 14
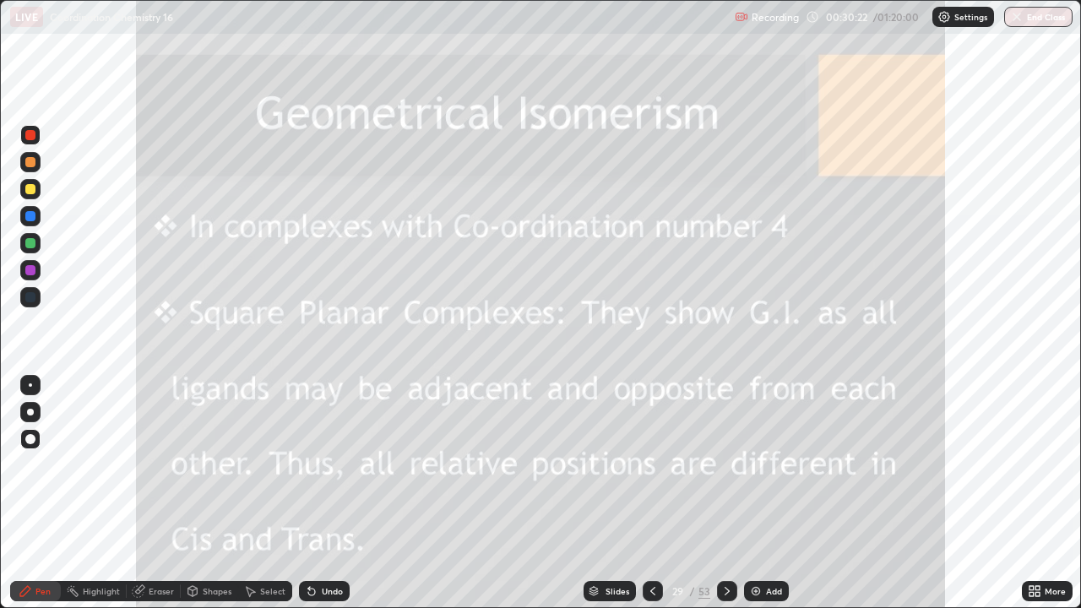
click at [766, 493] on div "Add" at bounding box center [774, 591] width 16 height 8
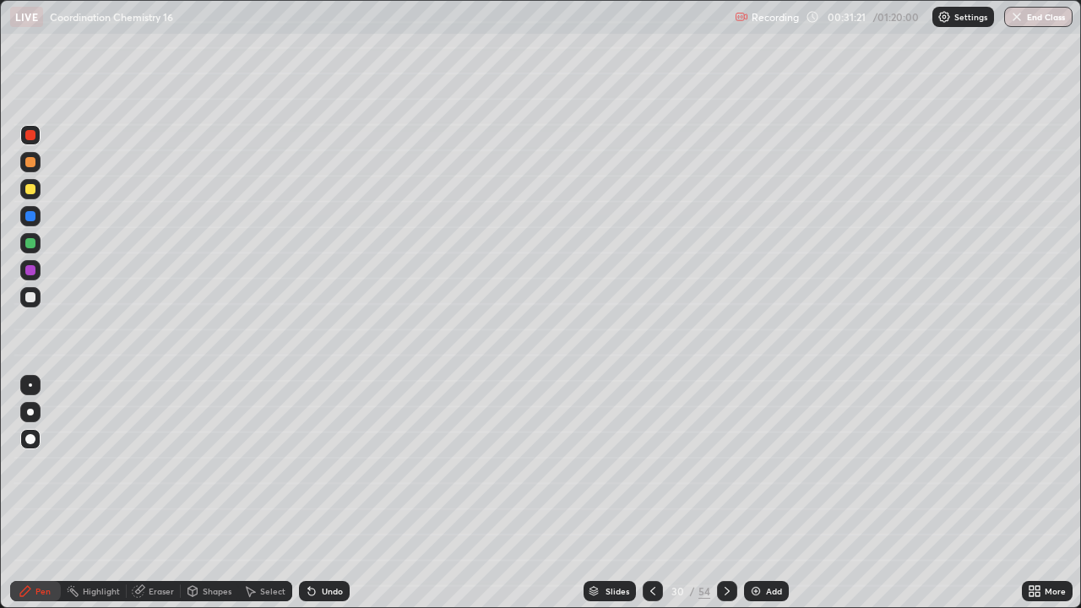
click at [321, 493] on div "Undo" at bounding box center [324, 591] width 51 height 20
click at [320, 493] on div "Undo" at bounding box center [324, 591] width 51 height 20
click at [325, 493] on div "Undo" at bounding box center [324, 591] width 51 height 20
click at [321, 493] on div "Undo" at bounding box center [324, 591] width 51 height 20
click at [31, 243] on div at bounding box center [30, 243] width 10 height 10
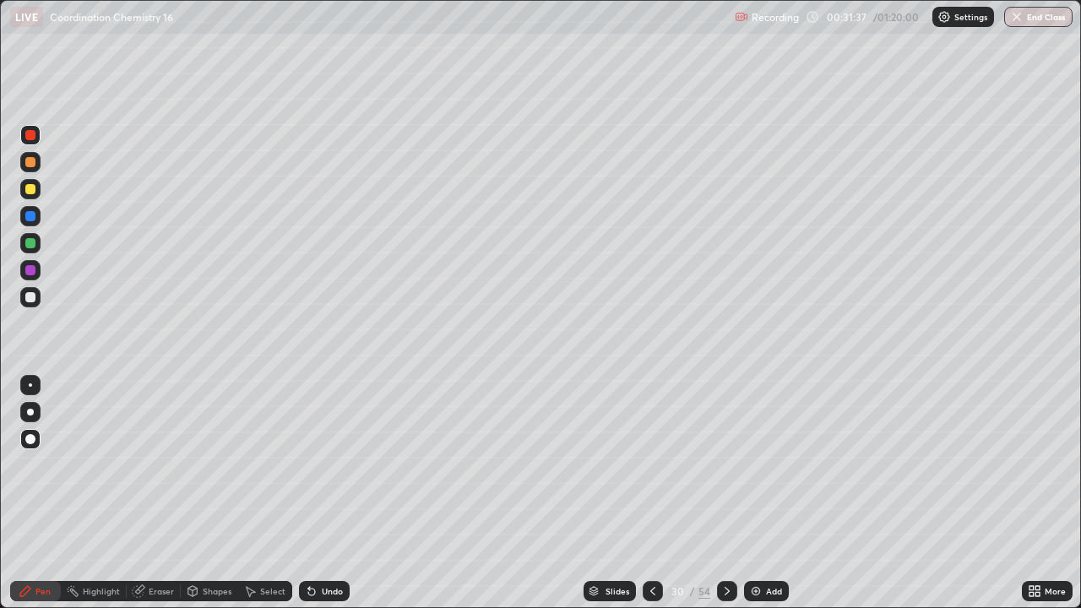
click at [35, 242] on div at bounding box center [30, 243] width 10 height 10
click at [150, 493] on div "Eraser" at bounding box center [161, 591] width 25 height 8
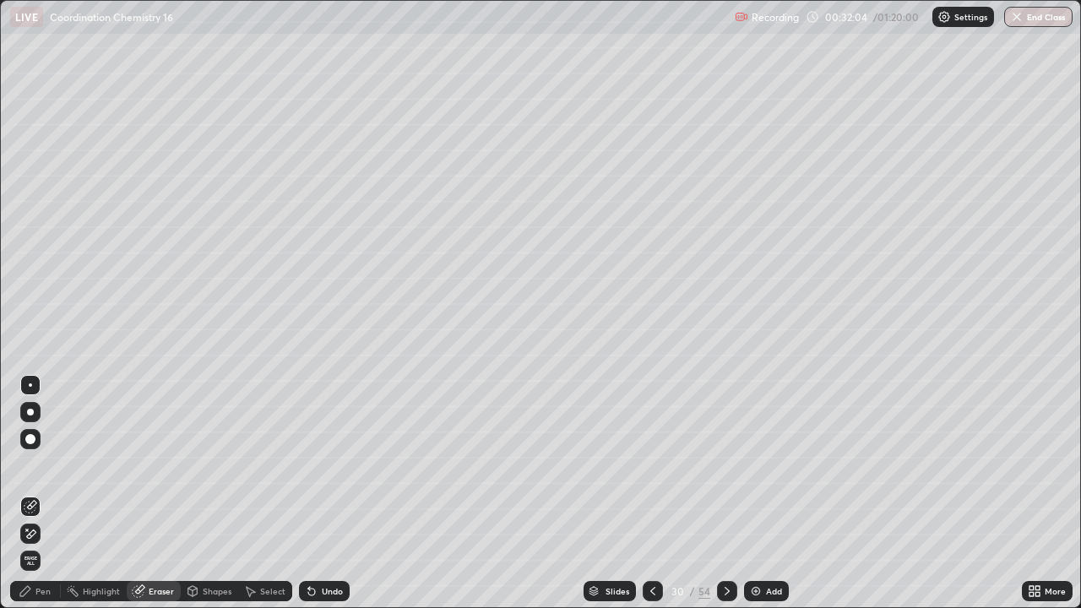
click at [41, 493] on div "Pen" at bounding box center [42, 591] width 15 height 8
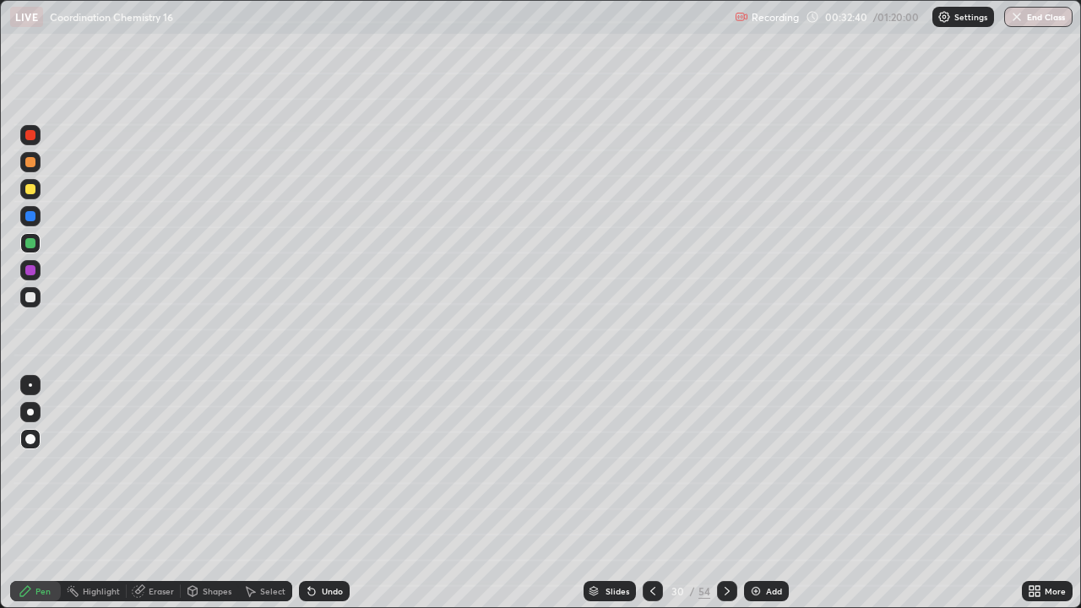
click at [338, 493] on div "Undo" at bounding box center [332, 591] width 21 height 8
click at [337, 493] on div "Undo" at bounding box center [332, 591] width 21 height 8
click at [340, 493] on div "Undo" at bounding box center [332, 591] width 21 height 8
click at [340, 493] on div "Undo" at bounding box center [324, 591] width 51 height 20
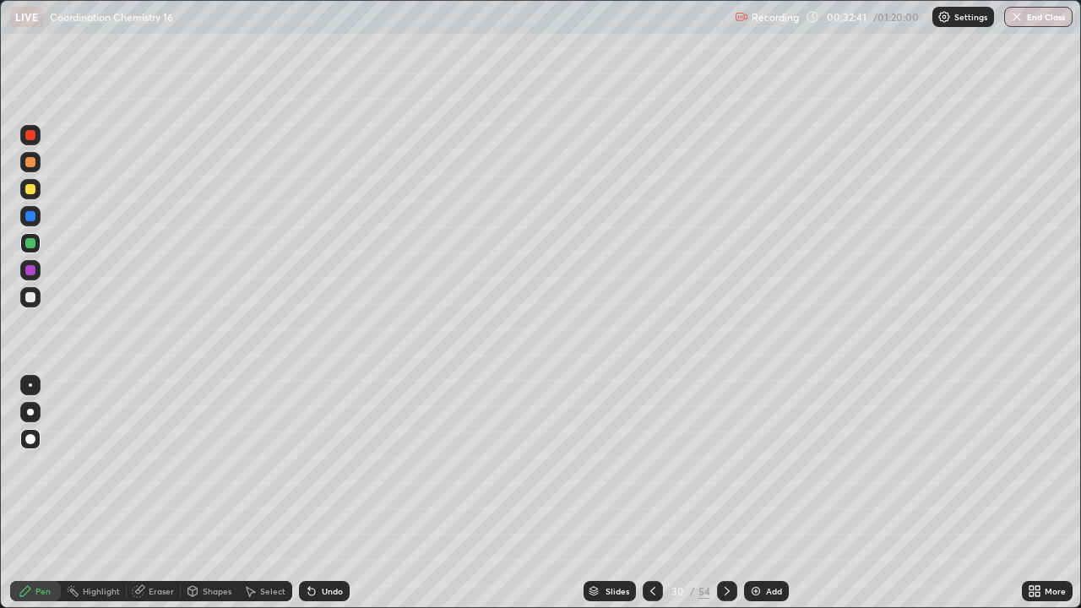
click at [337, 493] on div "Undo" at bounding box center [332, 591] width 21 height 8
click at [336, 493] on div "Undo" at bounding box center [332, 591] width 21 height 8
click at [334, 493] on div "Undo" at bounding box center [332, 591] width 21 height 8
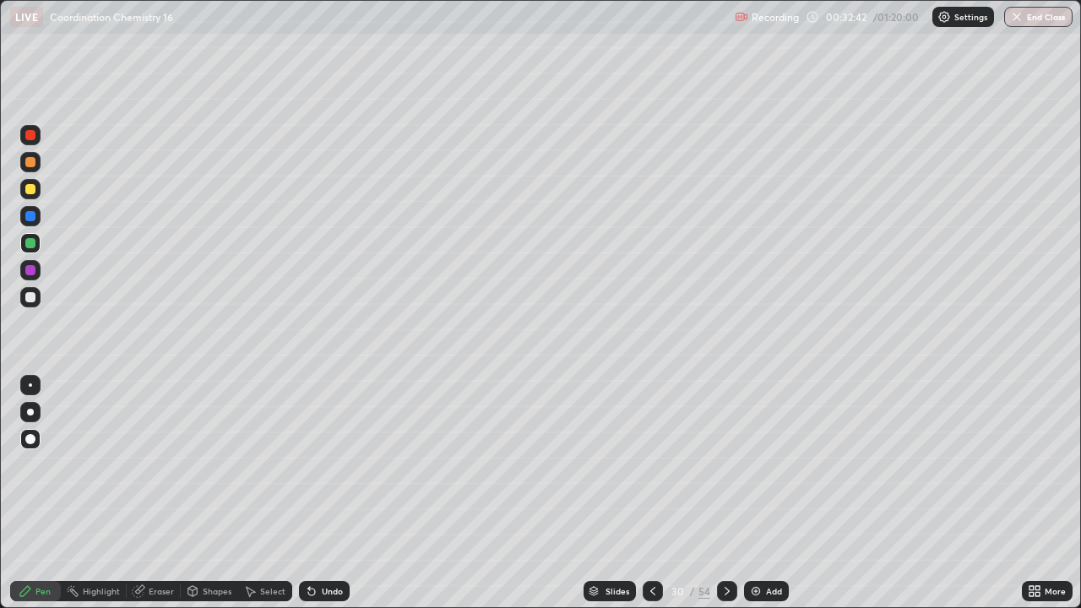
click at [336, 493] on div "Undo" at bounding box center [332, 591] width 21 height 8
click at [335, 493] on div "Undo" at bounding box center [332, 591] width 21 height 8
click at [337, 493] on div "Undo" at bounding box center [324, 591] width 51 height 20
click at [340, 493] on div "Undo" at bounding box center [332, 591] width 21 height 8
click at [786, 493] on div "Add" at bounding box center [766, 591] width 45 height 20
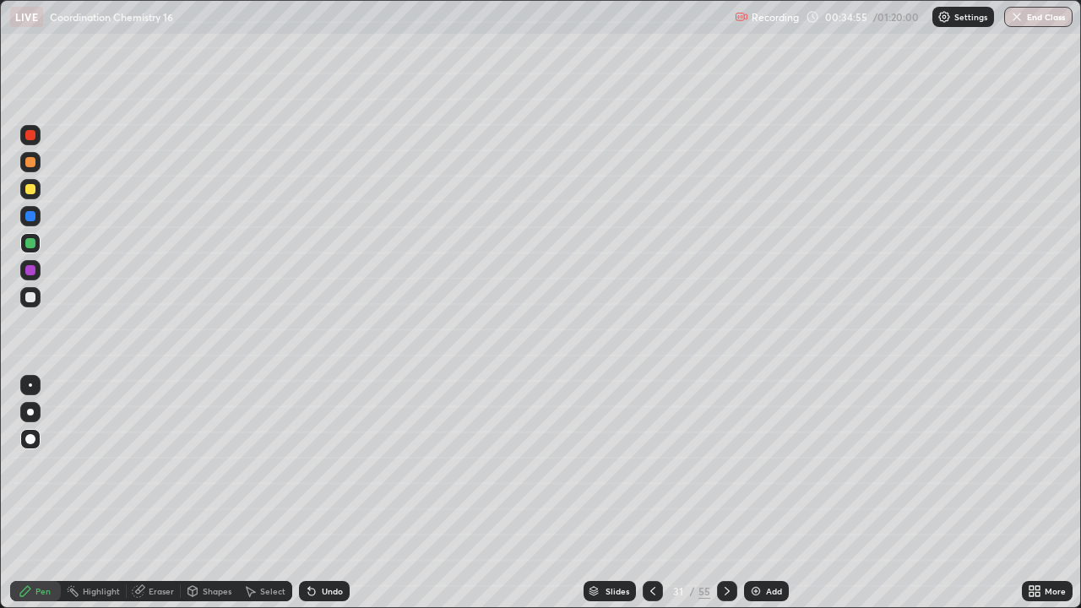
click at [35, 163] on div at bounding box center [30, 162] width 10 height 10
click at [30, 412] on div at bounding box center [30, 412] width 7 height 7
click at [331, 493] on div "Undo" at bounding box center [332, 591] width 21 height 8
click at [30, 136] on div at bounding box center [30, 135] width 10 height 10
click at [35, 287] on div at bounding box center [30, 297] width 20 height 27
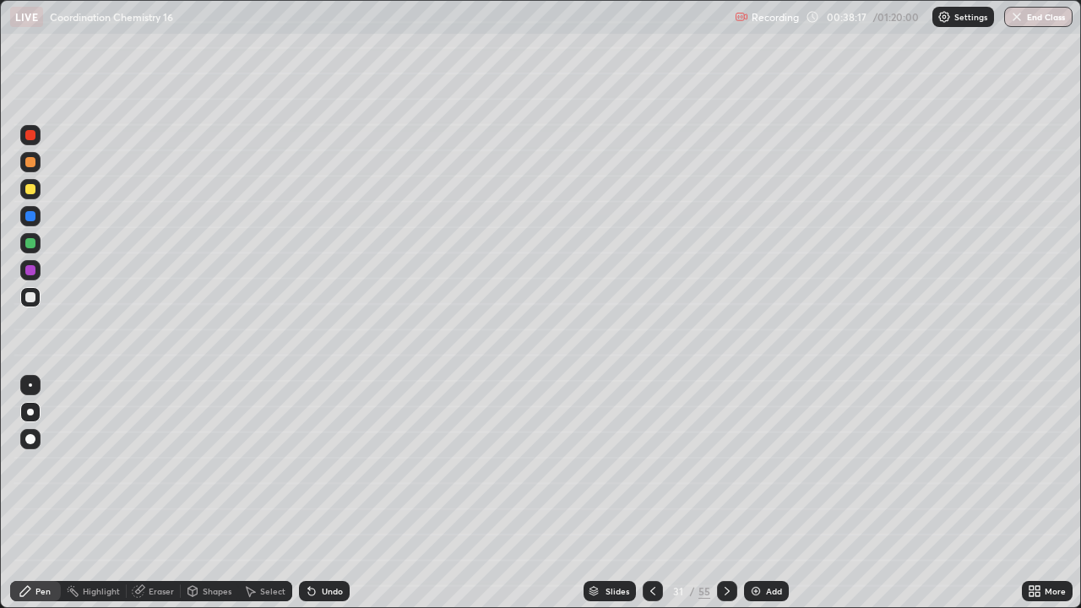
click at [763, 493] on div "Add" at bounding box center [766, 591] width 45 height 20
click at [35, 165] on div at bounding box center [30, 162] width 10 height 10
click at [334, 493] on div "Undo" at bounding box center [332, 591] width 21 height 8
click at [772, 493] on div "Add" at bounding box center [774, 591] width 16 height 8
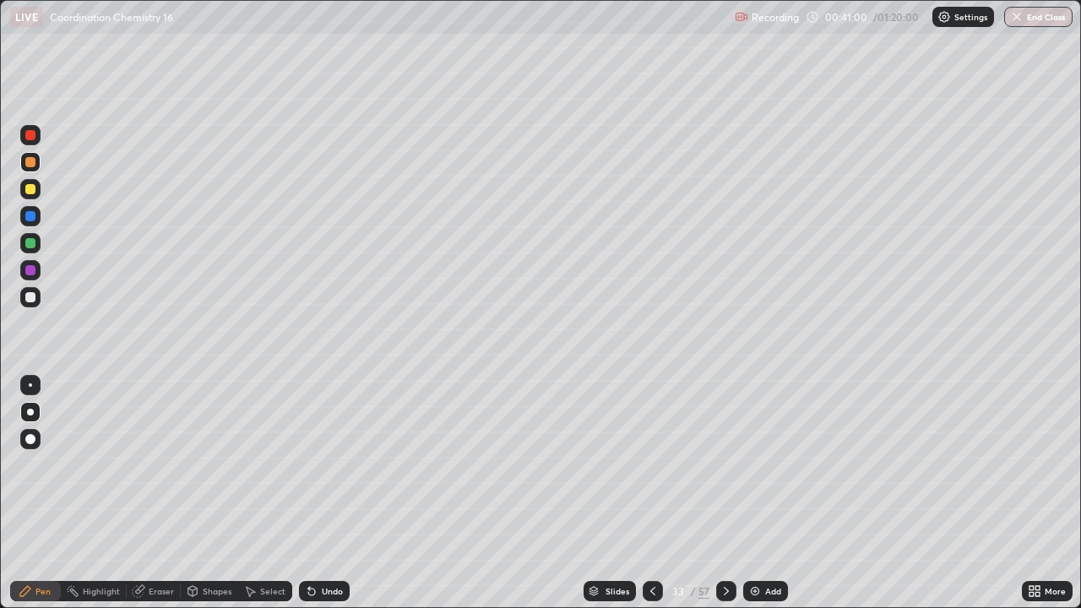
click at [38, 304] on div at bounding box center [30, 297] width 20 height 20
click at [25, 190] on div at bounding box center [30, 189] width 10 height 10
click at [336, 493] on div "Undo" at bounding box center [332, 591] width 21 height 8
click at [28, 155] on div at bounding box center [30, 162] width 20 height 20
click at [725, 493] on icon at bounding box center [727, 591] width 14 height 14
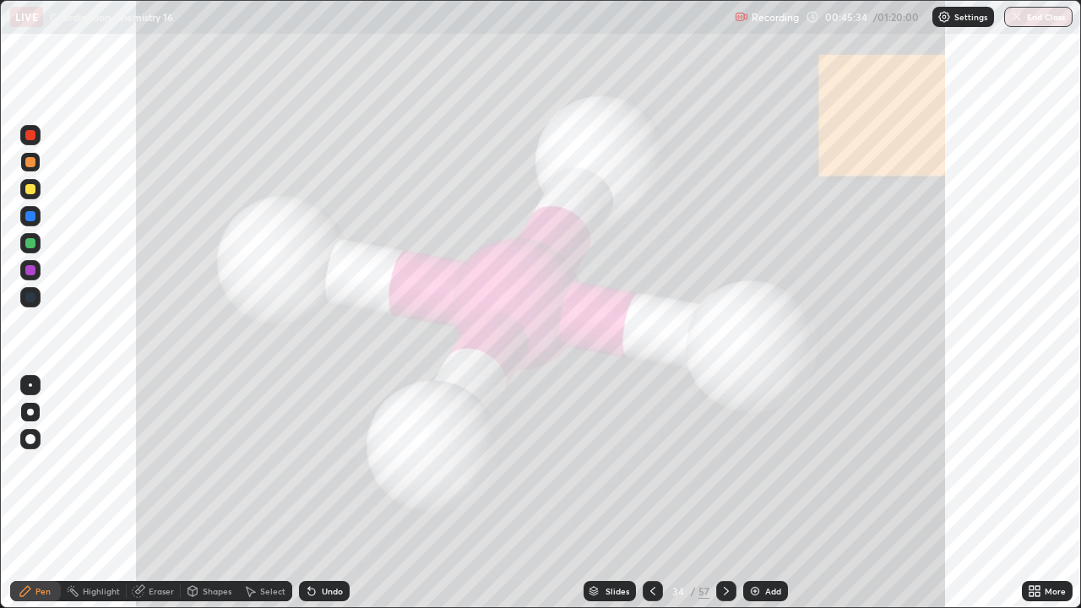
click at [732, 493] on div at bounding box center [726, 591] width 20 height 20
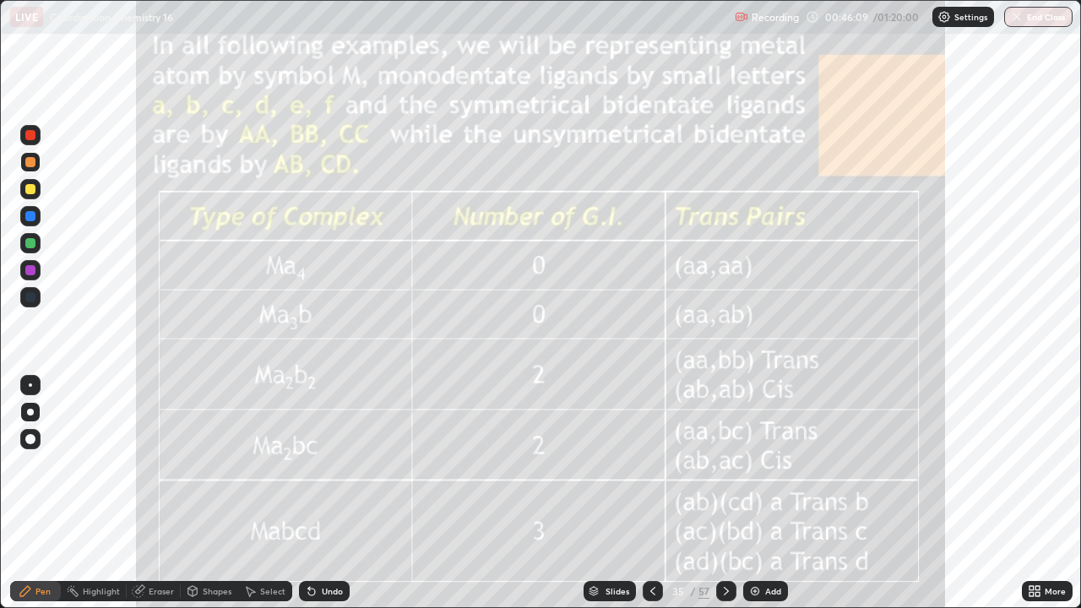
click at [654, 493] on icon at bounding box center [653, 591] width 14 height 14
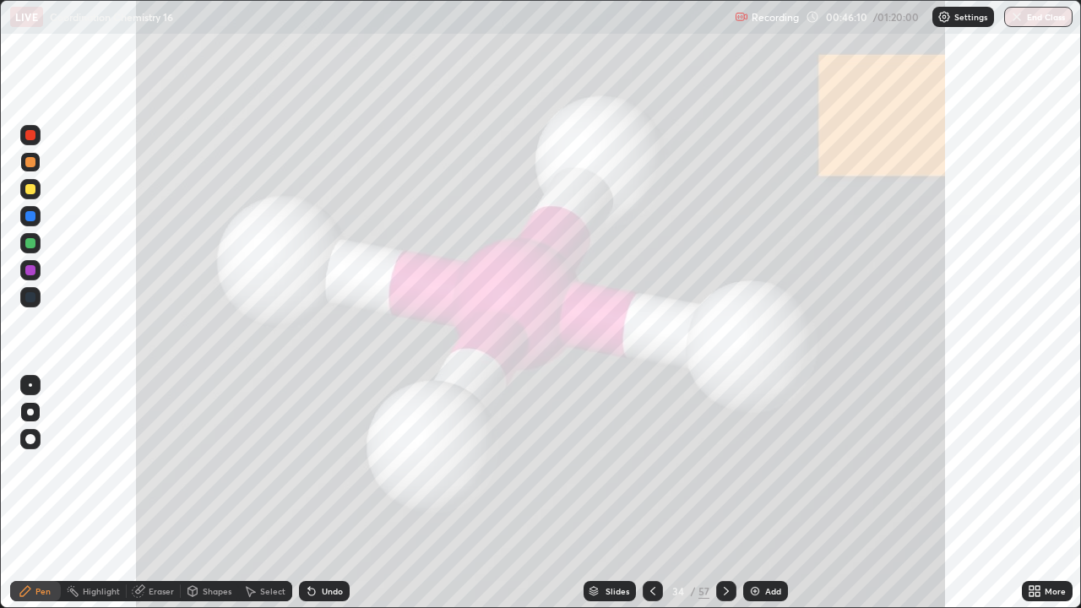
click at [654, 493] on icon at bounding box center [653, 591] width 14 height 14
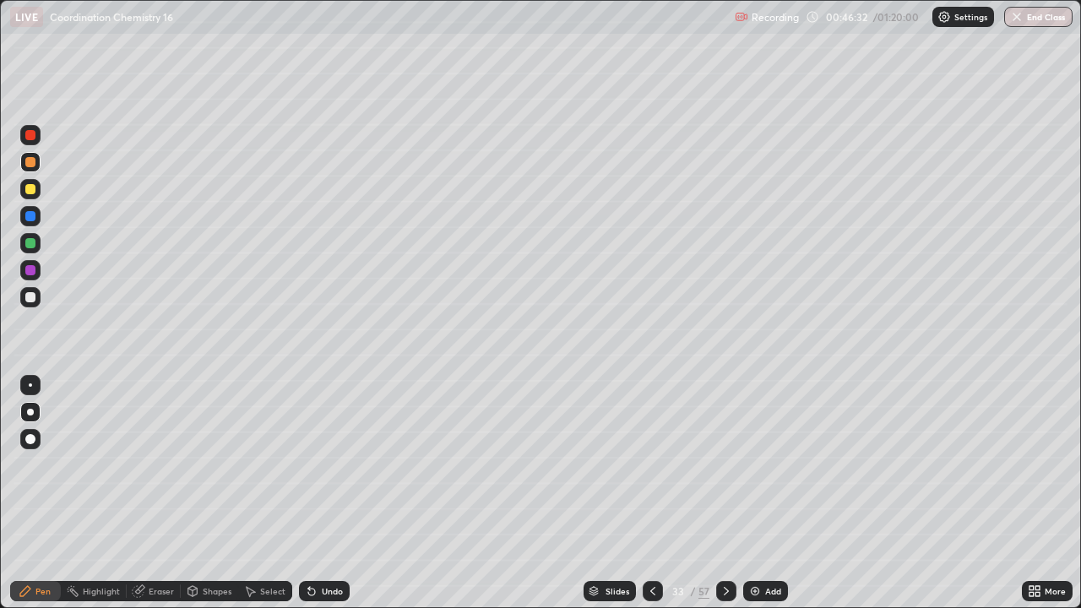
click at [725, 493] on icon at bounding box center [727, 591] width 14 height 14
click at [722, 493] on icon at bounding box center [727, 591] width 14 height 14
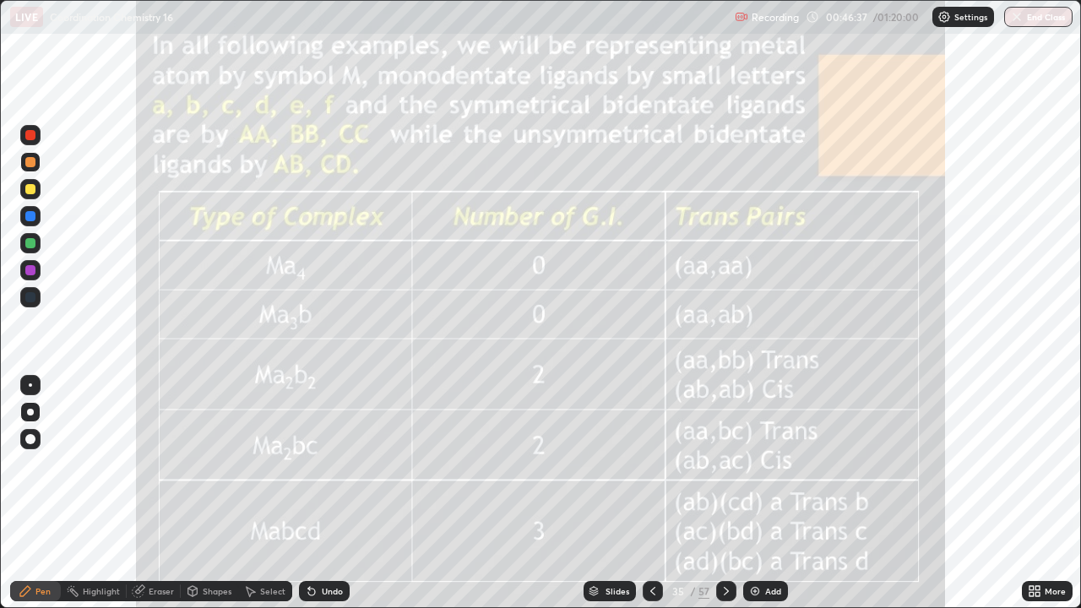
click at [725, 493] on icon at bounding box center [727, 591] width 14 height 14
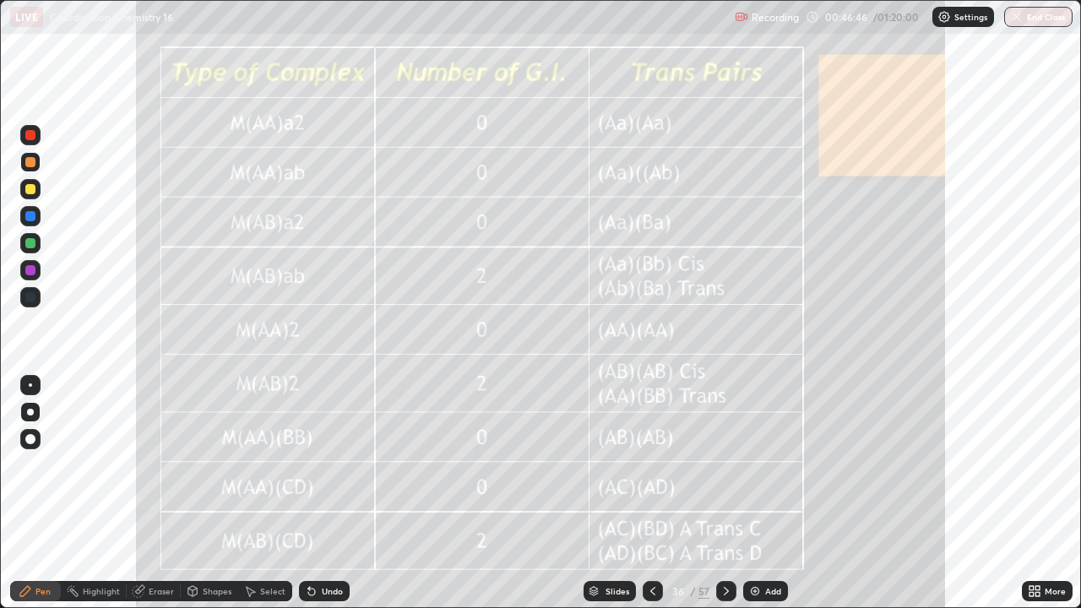
click at [725, 493] on icon at bounding box center [727, 591] width 14 height 14
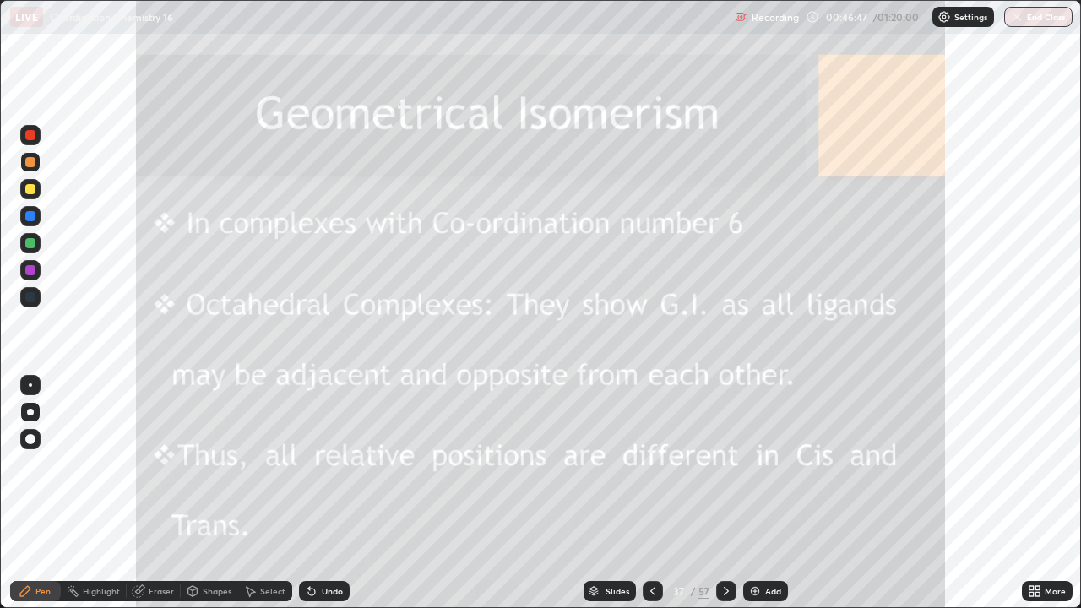
click at [731, 493] on div at bounding box center [726, 591] width 20 height 20
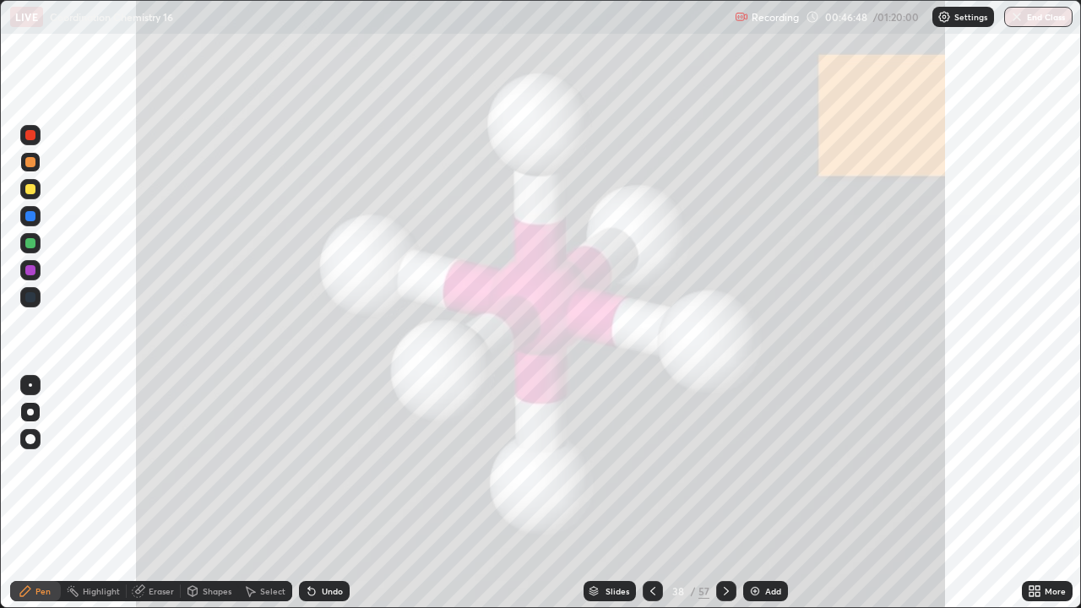
click at [732, 493] on div at bounding box center [726, 591] width 20 height 20
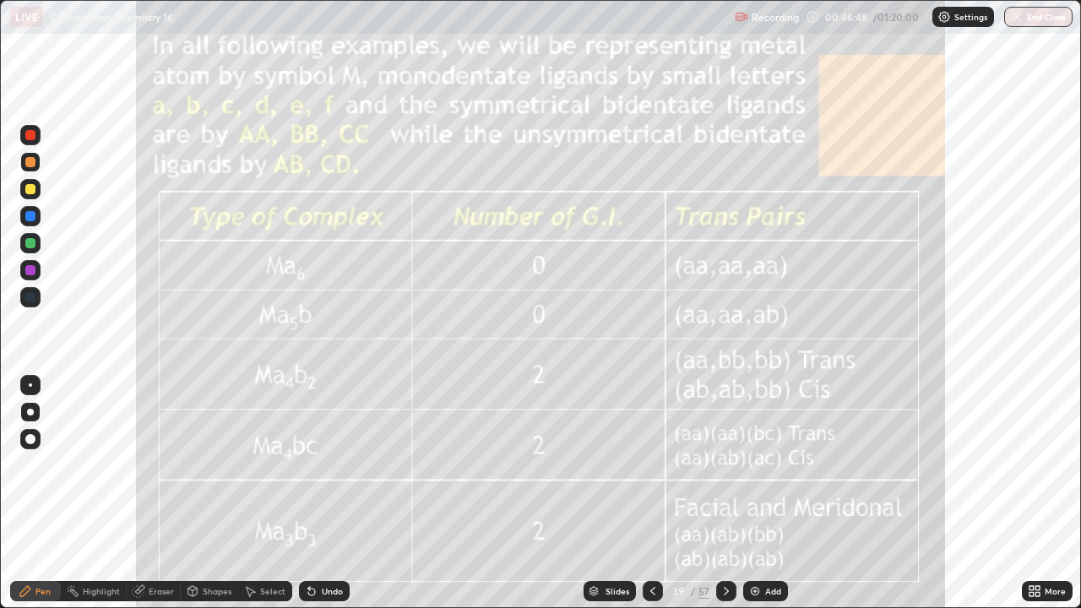
click at [732, 493] on div at bounding box center [726, 591] width 20 height 20
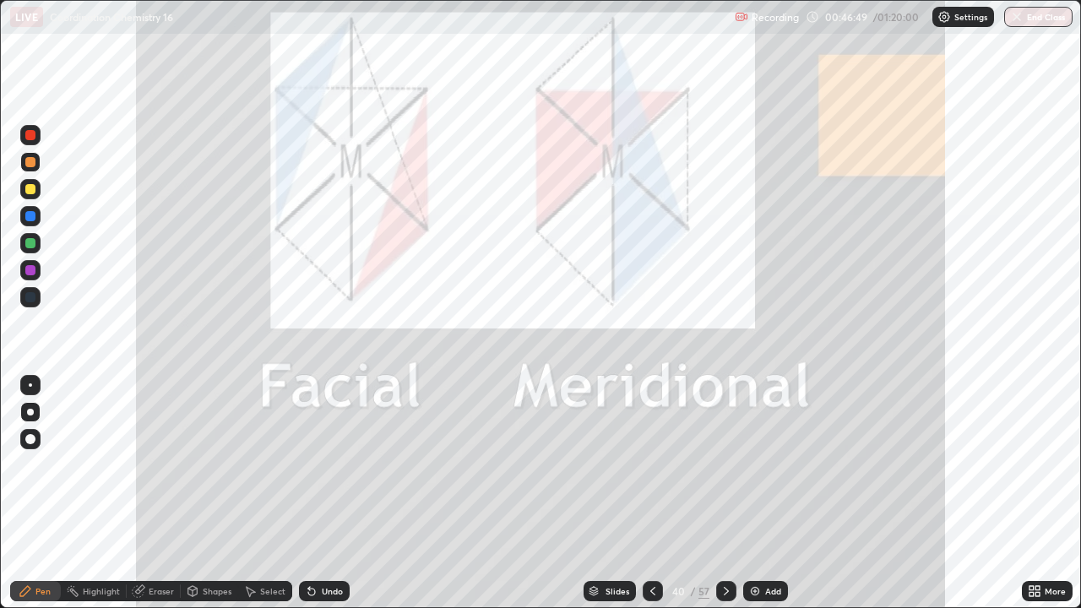
click at [725, 493] on icon at bounding box center [727, 591] width 14 height 14
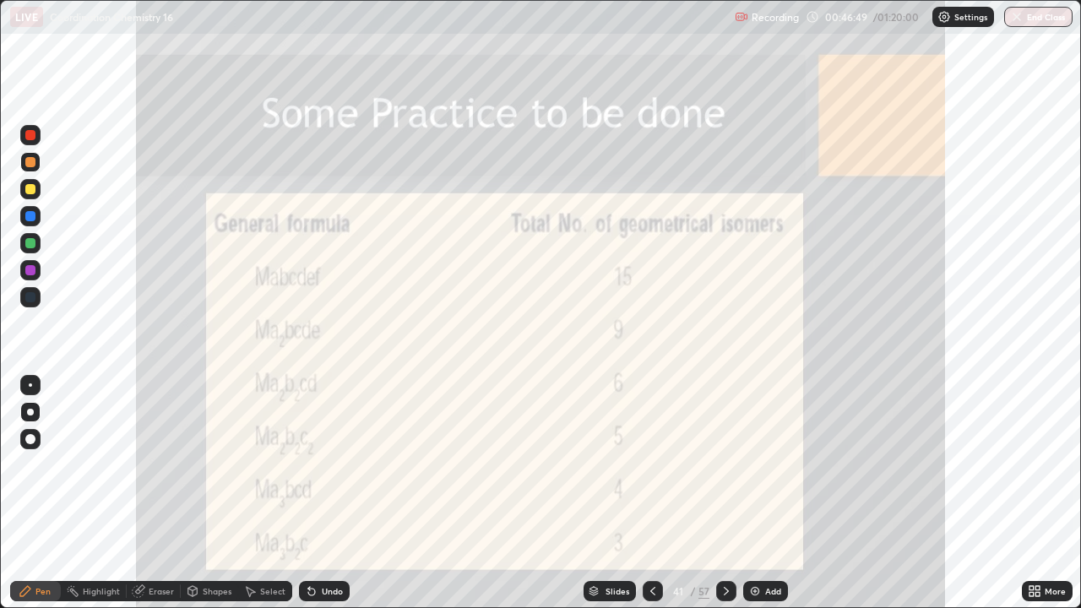
click at [725, 493] on icon at bounding box center [727, 591] width 14 height 14
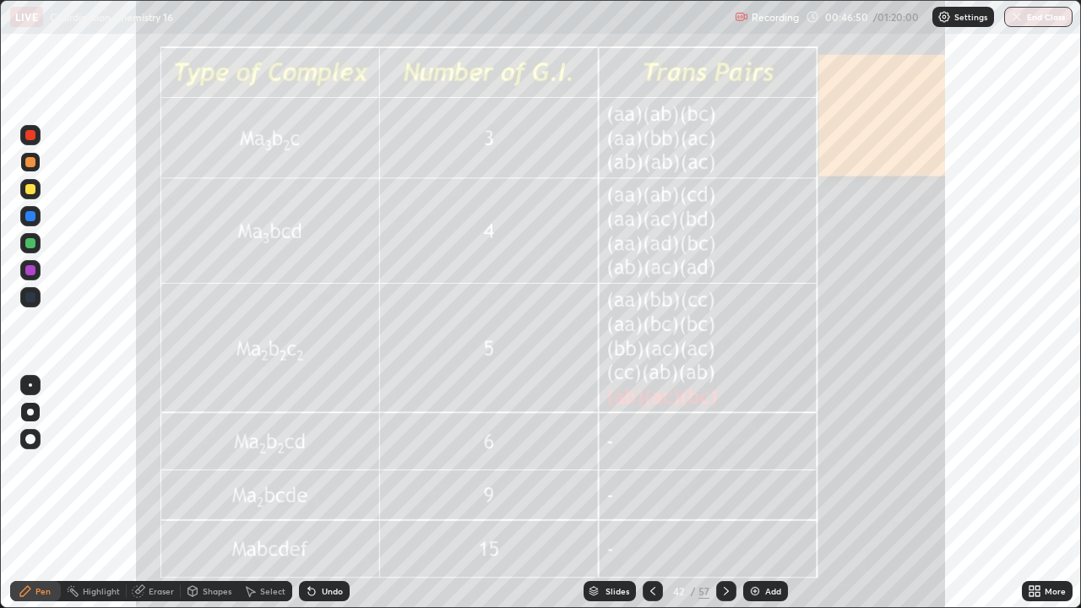
click at [725, 493] on icon at bounding box center [727, 591] width 14 height 14
click at [653, 493] on icon at bounding box center [653, 591] width 14 height 14
click at [650, 493] on icon at bounding box center [652, 591] width 5 height 8
click at [652, 493] on icon at bounding box center [653, 591] width 14 height 14
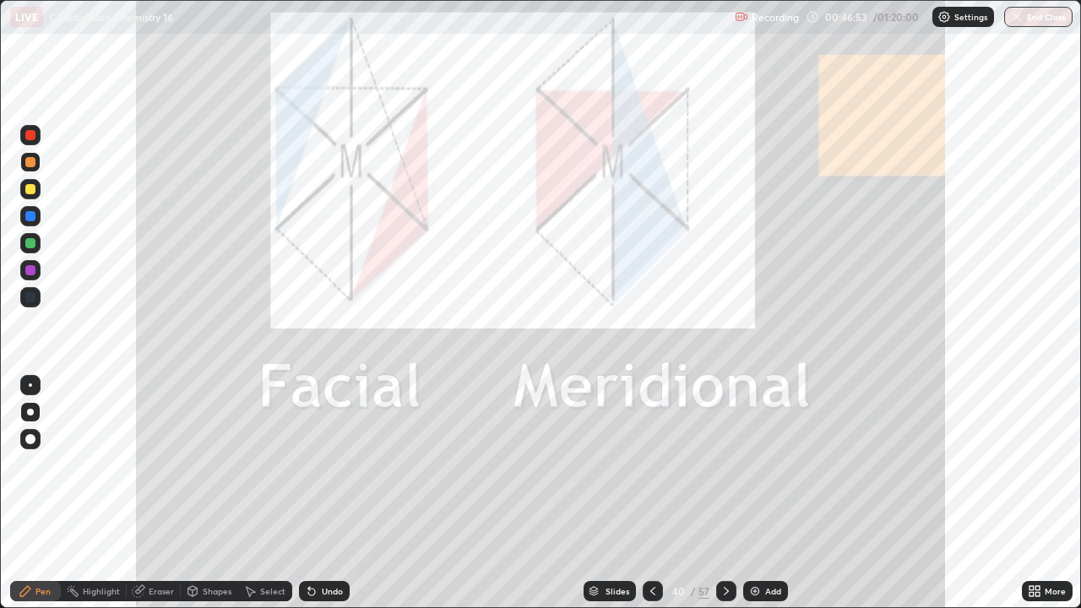
click at [651, 493] on icon at bounding box center [652, 591] width 5 height 8
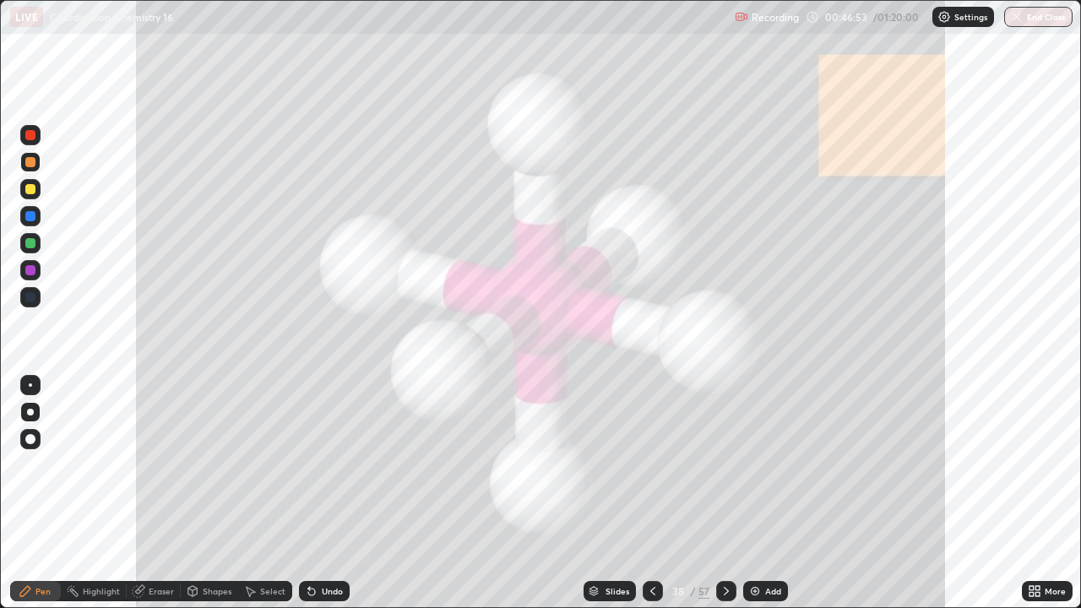
click at [652, 493] on icon at bounding box center [653, 591] width 14 height 14
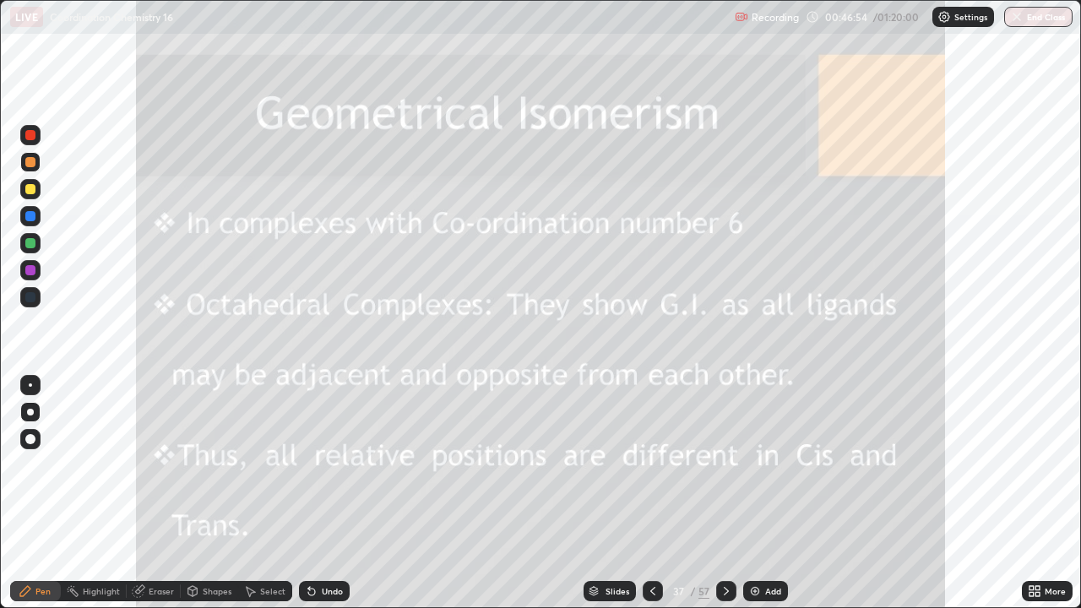
click at [654, 493] on icon at bounding box center [653, 591] width 14 height 14
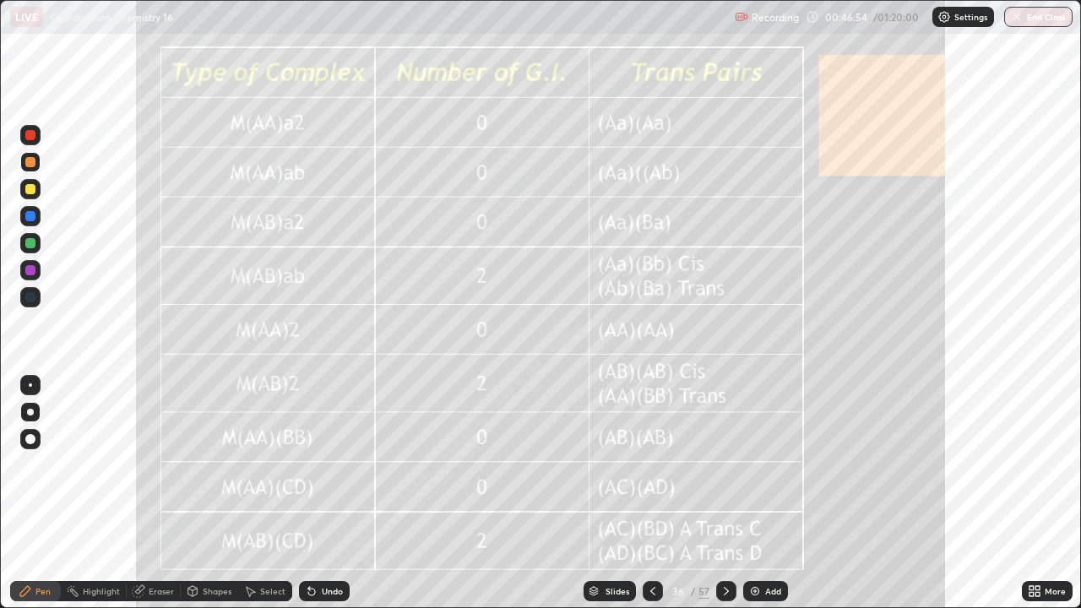
click at [651, 493] on icon at bounding box center [653, 591] width 14 height 14
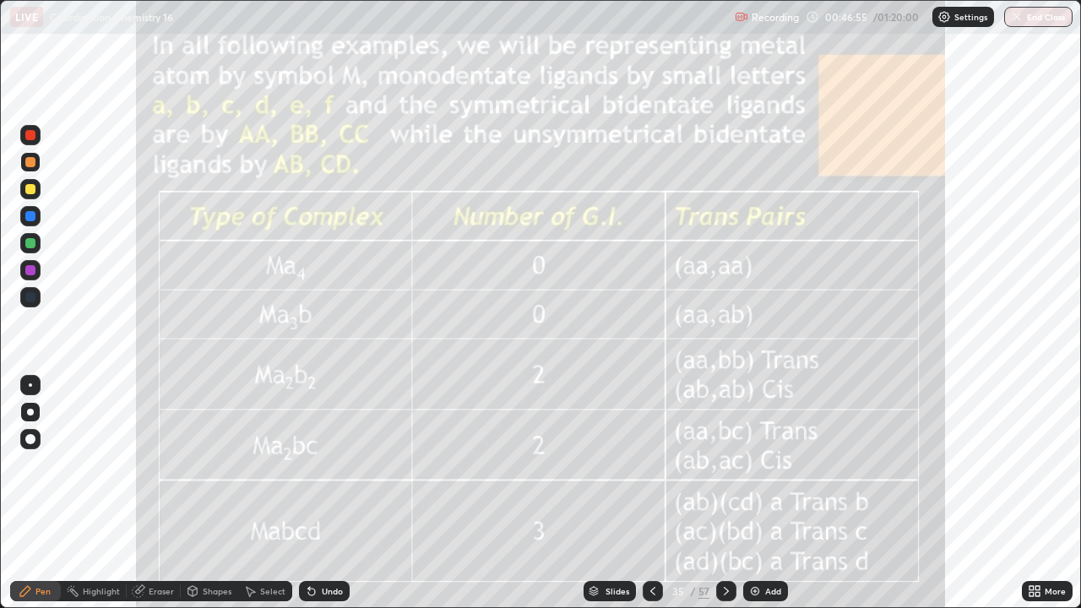
click at [652, 493] on icon at bounding box center [653, 591] width 14 height 14
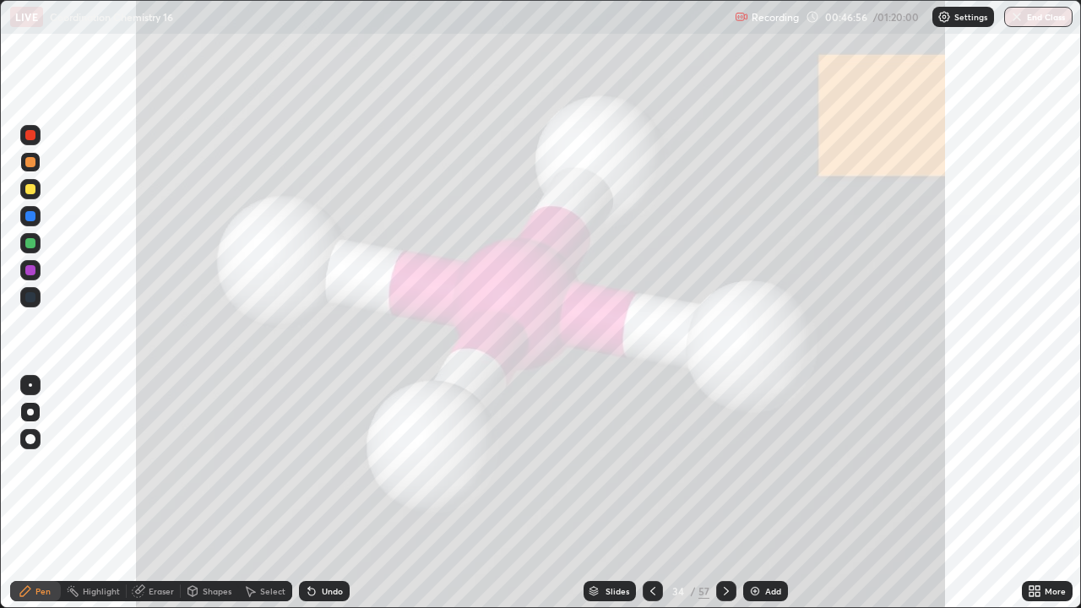
click at [658, 493] on div at bounding box center [653, 591] width 20 height 20
click at [655, 493] on icon at bounding box center [653, 591] width 14 height 14
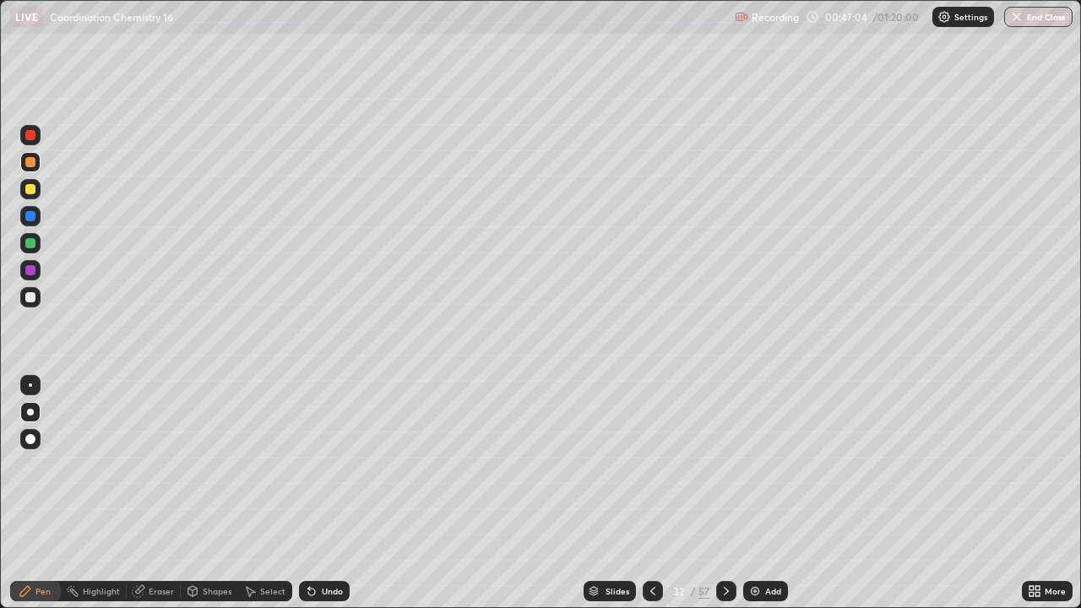
click at [643, 493] on div at bounding box center [653, 591] width 20 height 20
click at [724, 493] on icon at bounding box center [727, 591] width 14 height 14
click at [720, 493] on div at bounding box center [726, 591] width 20 height 20
click at [652, 493] on icon at bounding box center [653, 591] width 14 height 14
click at [731, 493] on div at bounding box center [726, 591] width 20 height 20
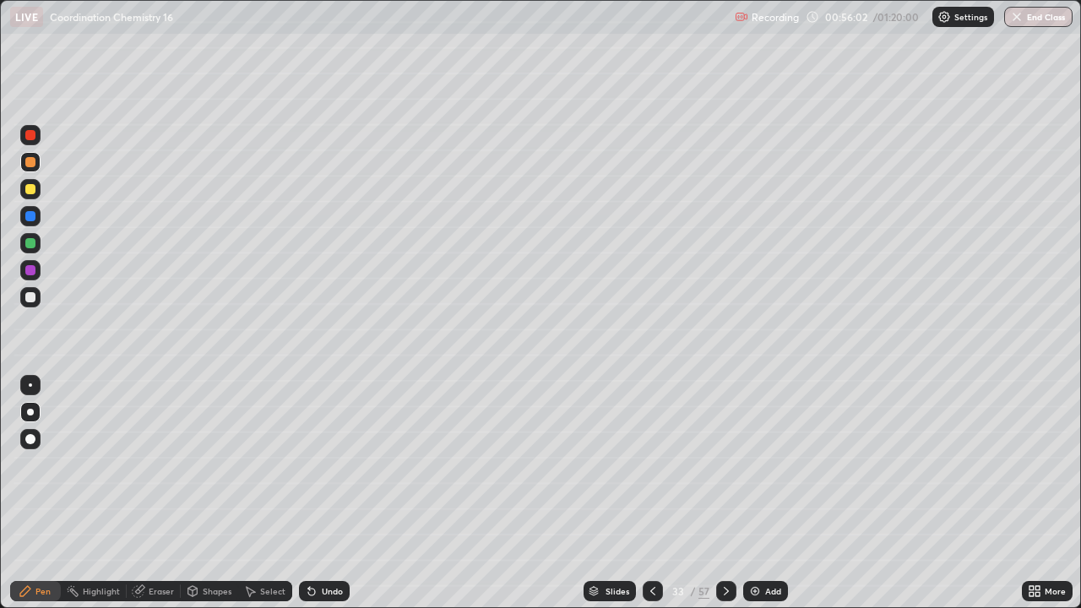
click at [659, 493] on div at bounding box center [653, 591] width 20 height 20
click at [735, 493] on div at bounding box center [726, 591] width 20 height 20
click at [753, 493] on img at bounding box center [755, 591] width 14 height 14
click at [37, 296] on div at bounding box center [30, 297] width 20 height 20
click at [159, 493] on div "Eraser" at bounding box center [154, 591] width 54 height 20
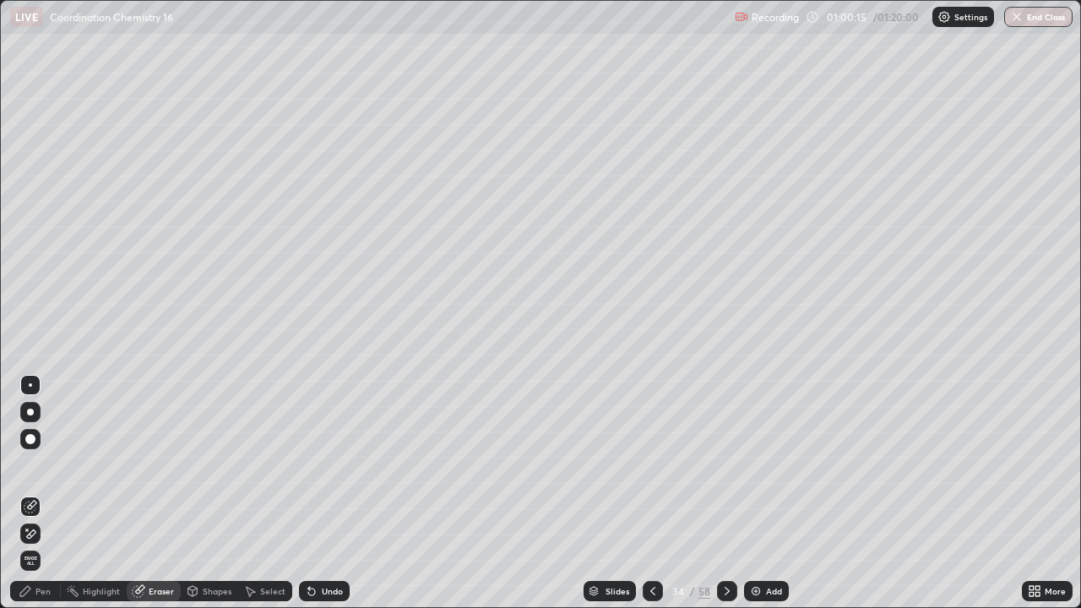
click at [41, 493] on div "Pen" at bounding box center [42, 591] width 15 height 8
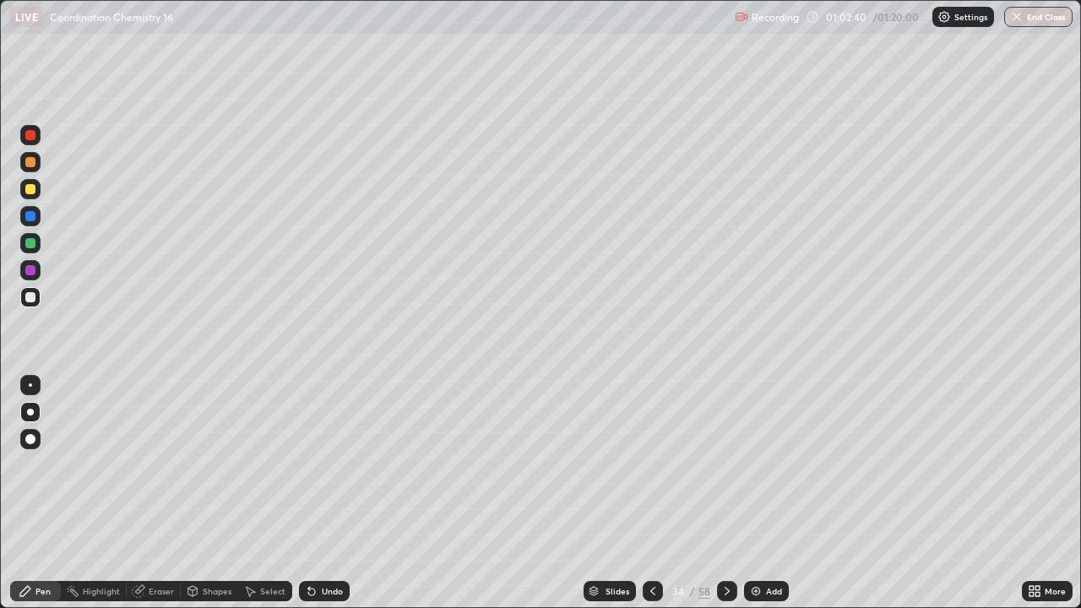
click at [719, 493] on div at bounding box center [727, 591] width 20 height 20
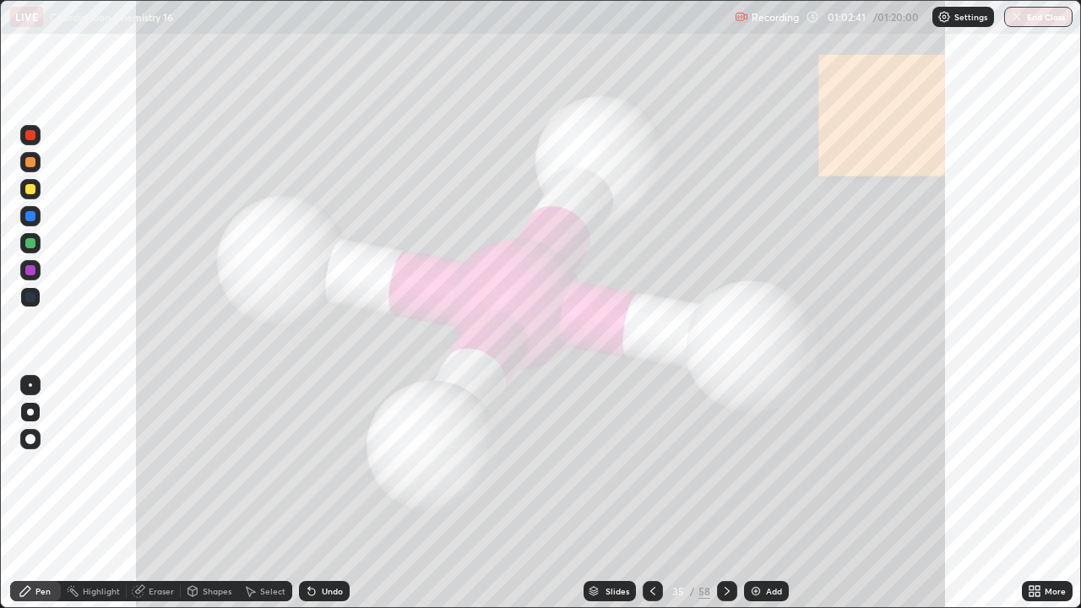
click at [725, 493] on icon at bounding box center [727, 591] width 14 height 14
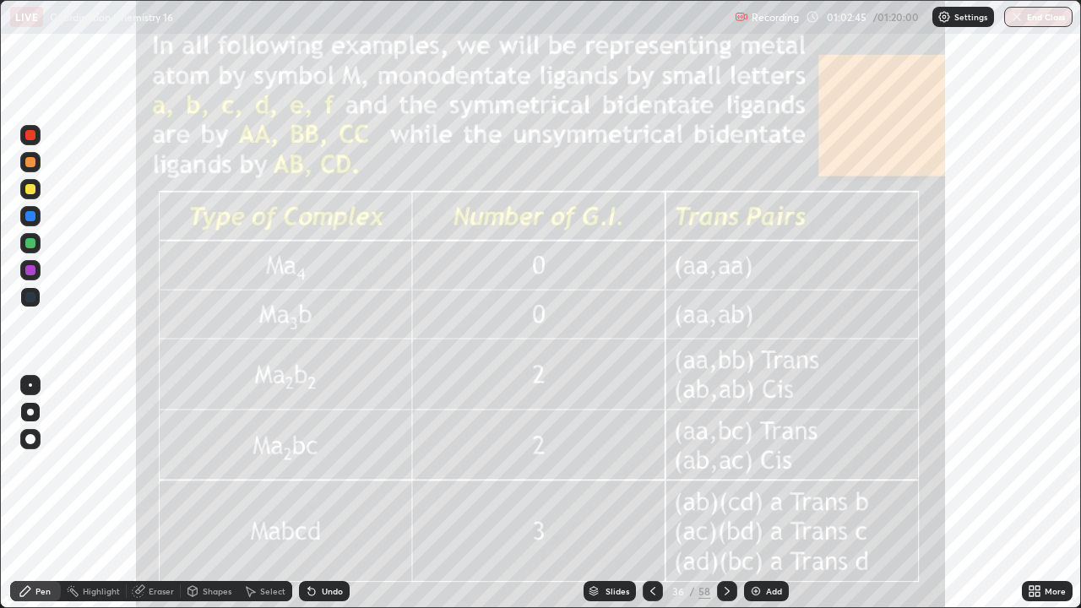
click at [727, 493] on icon at bounding box center [727, 591] width 14 height 14
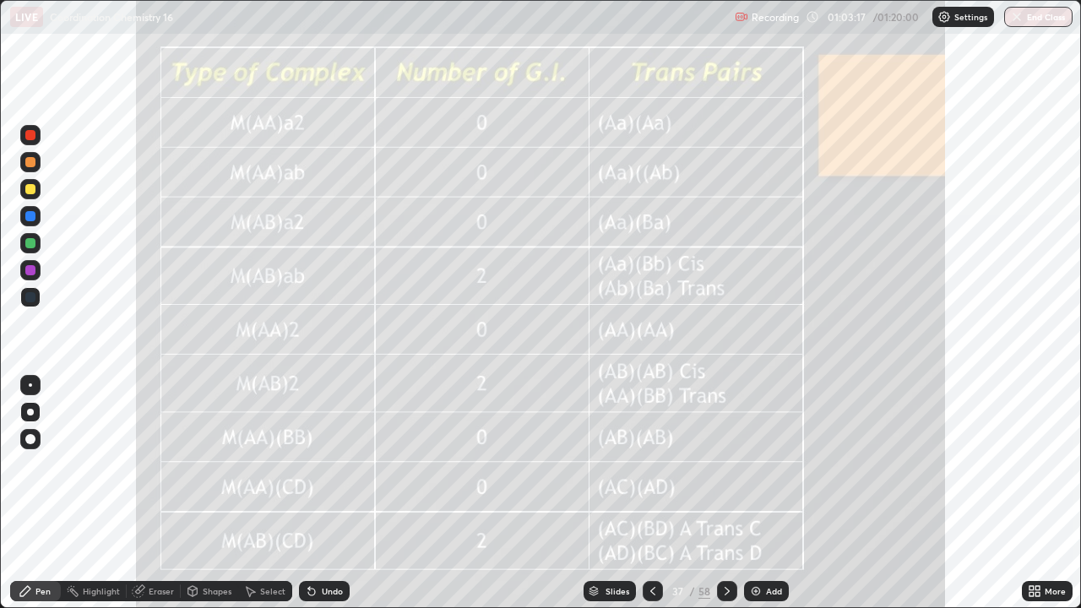
click at [651, 493] on icon at bounding box center [653, 591] width 14 height 14
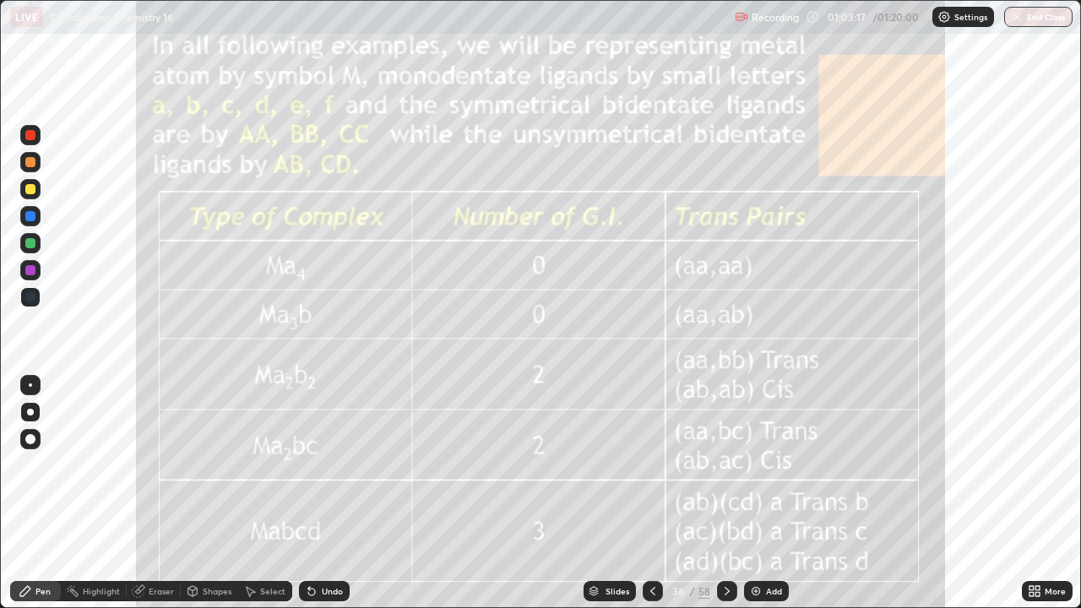
click at [651, 493] on icon at bounding box center [653, 591] width 14 height 14
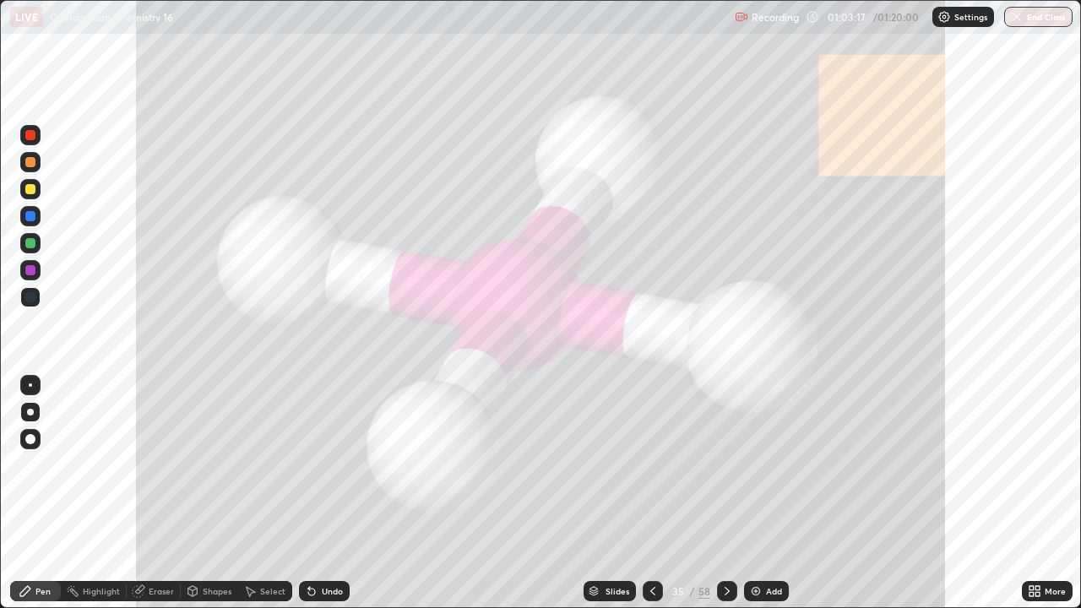
click at [660, 493] on div at bounding box center [653, 591] width 20 height 20
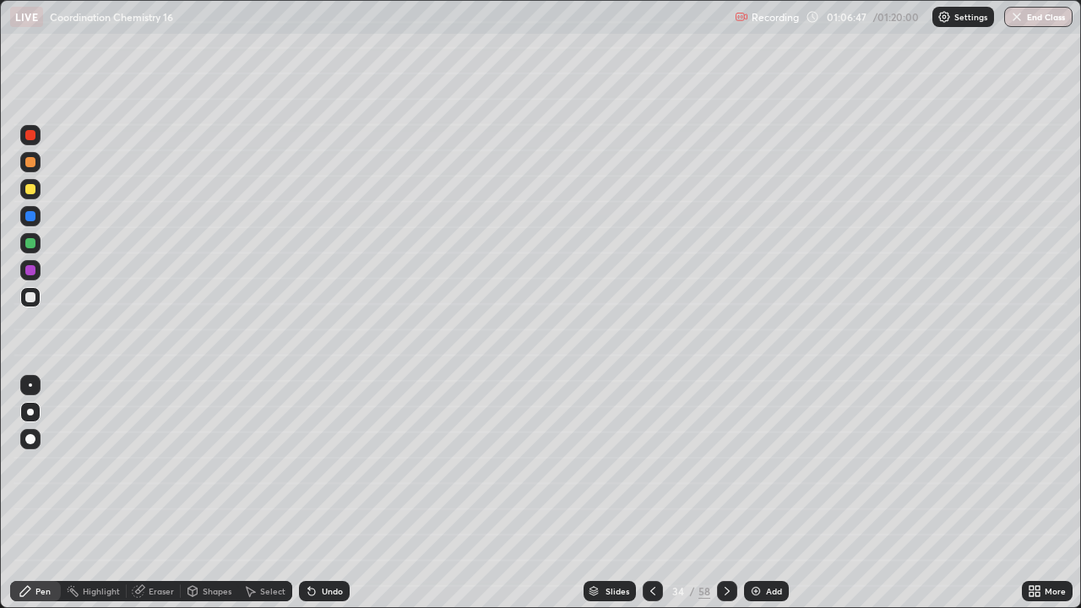
click at [769, 493] on div "Add" at bounding box center [766, 591] width 45 height 20
click at [644, 493] on div at bounding box center [653, 591] width 20 height 34
click at [653, 493] on icon at bounding box center [652, 591] width 5 height 8
click at [725, 493] on icon at bounding box center [727, 591] width 5 height 8
click at [649, 493] on icon at bounding box center [653, 591] width 14 height 14
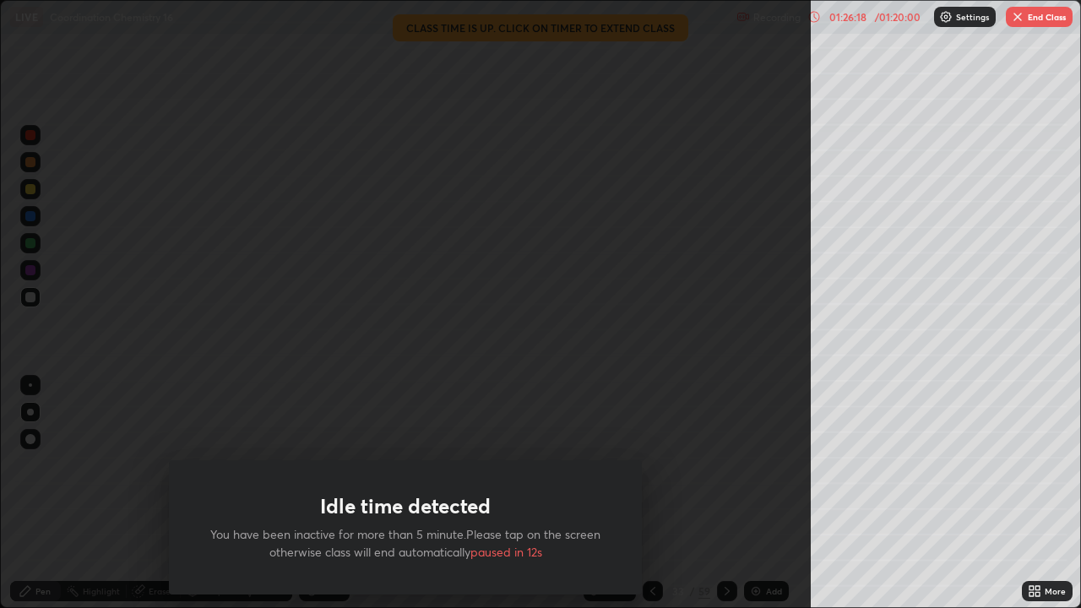
click at [1022, 19] on img "button" at bounding box center [1018, 17] width 14 height 14
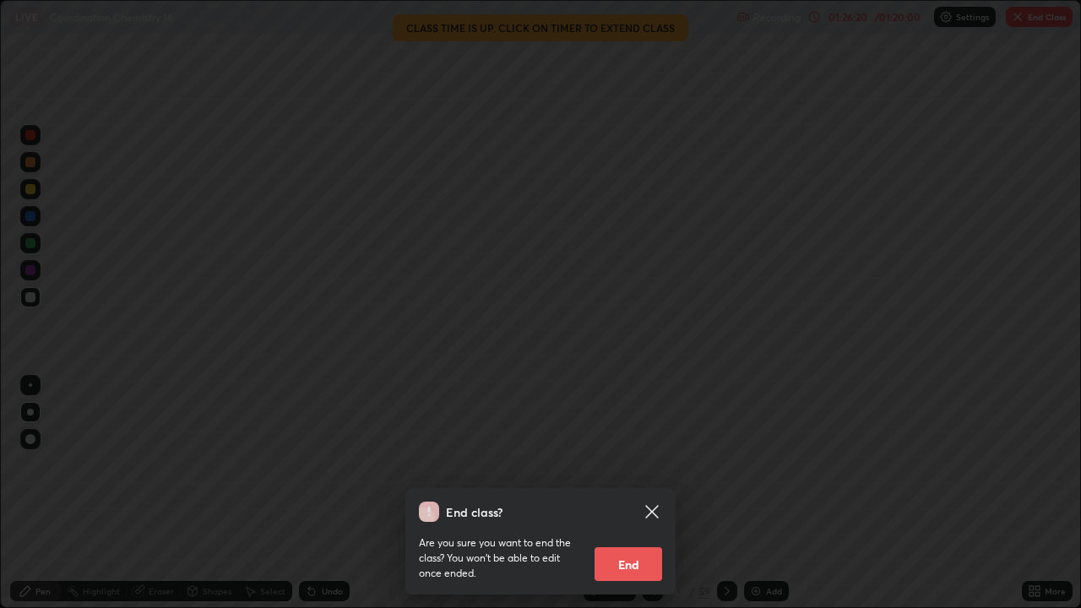
click at [635, 493] on button "End" at bounding box center [629, 564] width 68 height 34
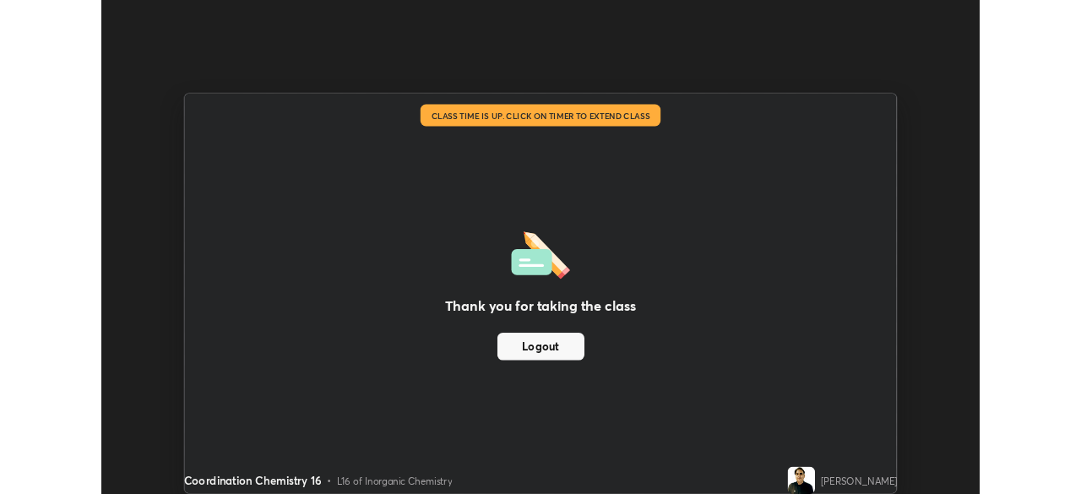
scroll to position [83971, 83384]
